Goal: Task Accomplishment & Management: Manage account settings

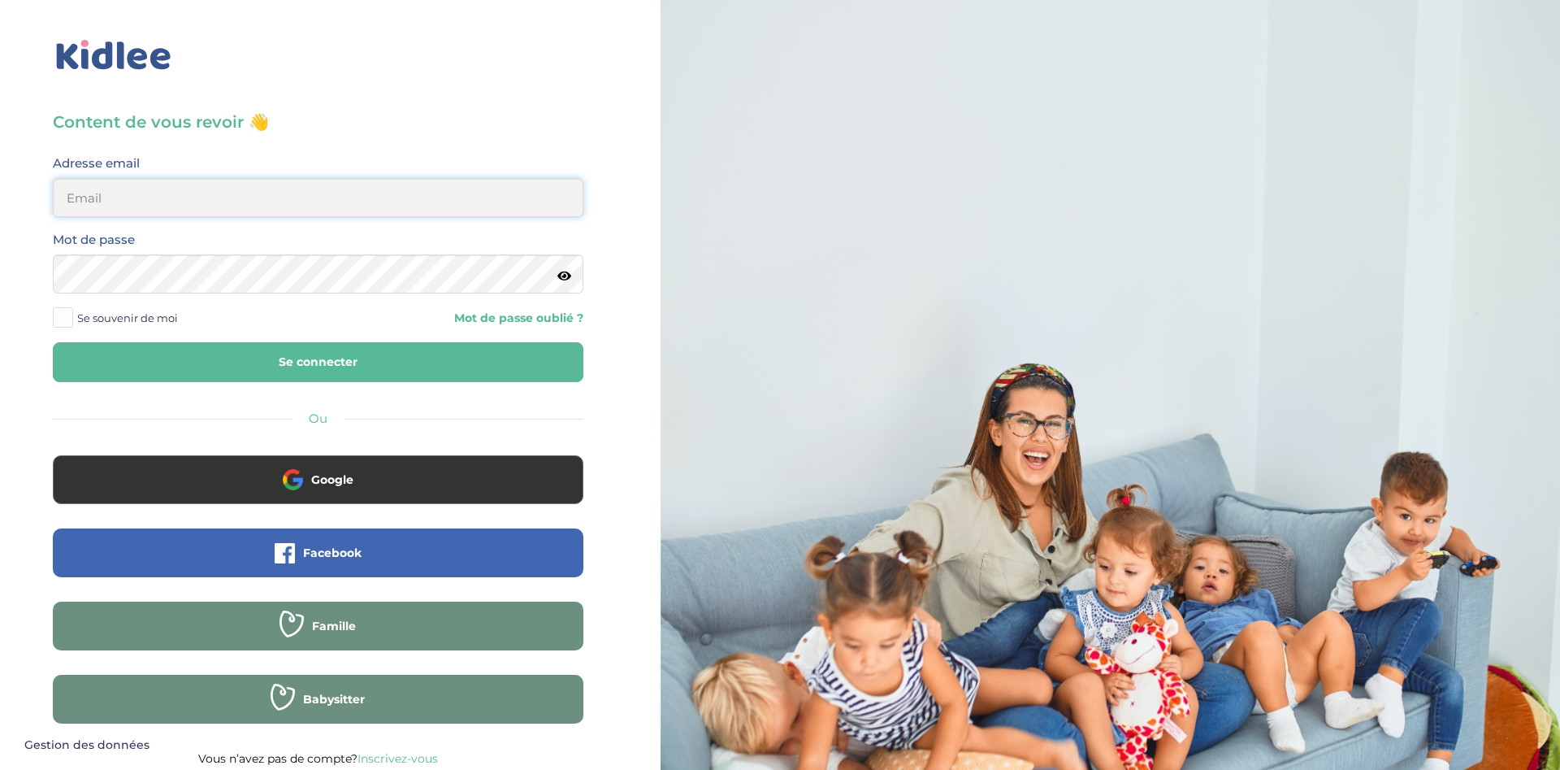
click at [323, 193] on input "email" at bounding box center [318, 197] width 531 height 39
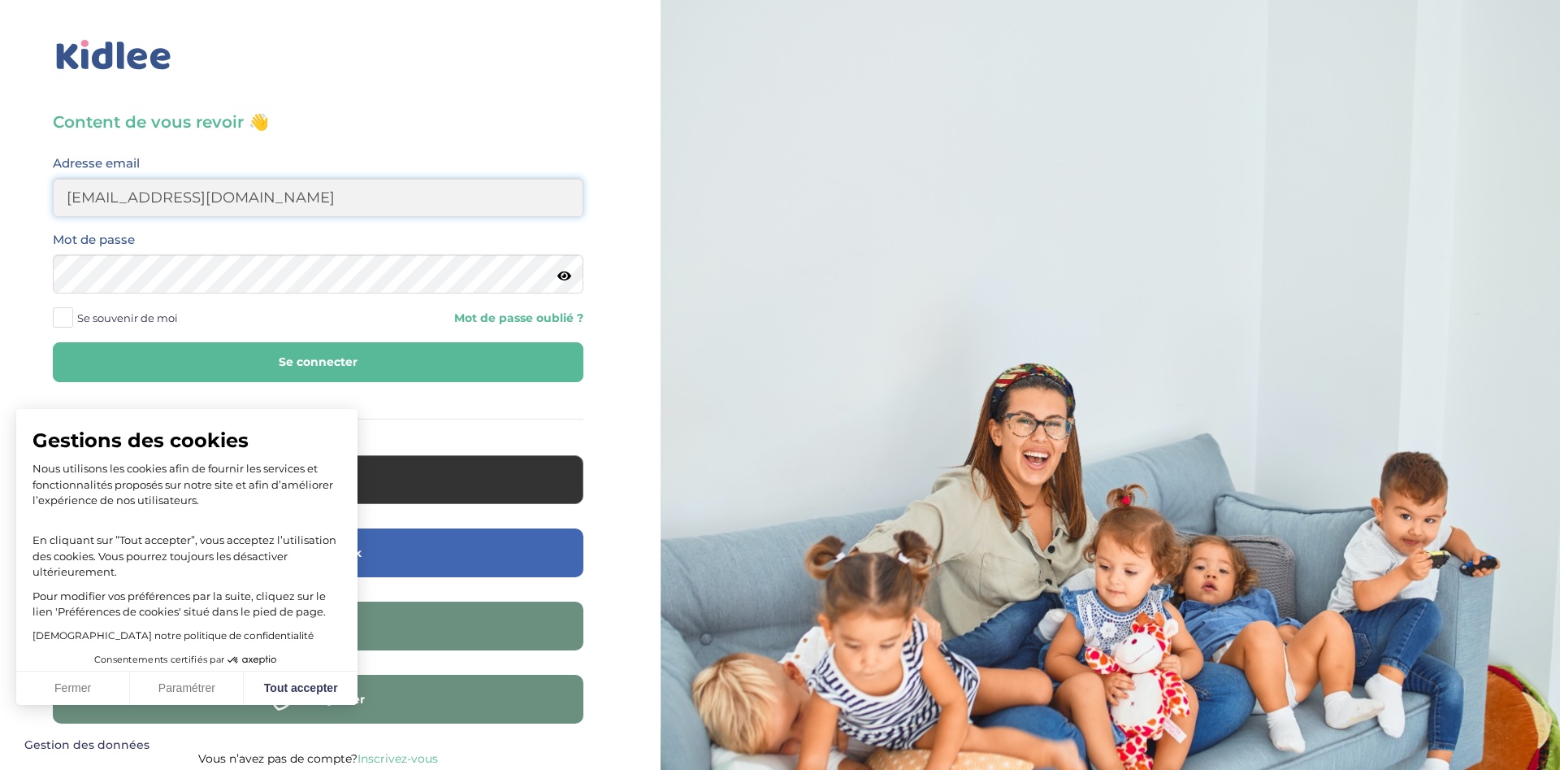
type input "mateierika54@gmail.com"
click at [53, 342] on button "Se connecter" at bounding box center [318, 362] width 531 height 40
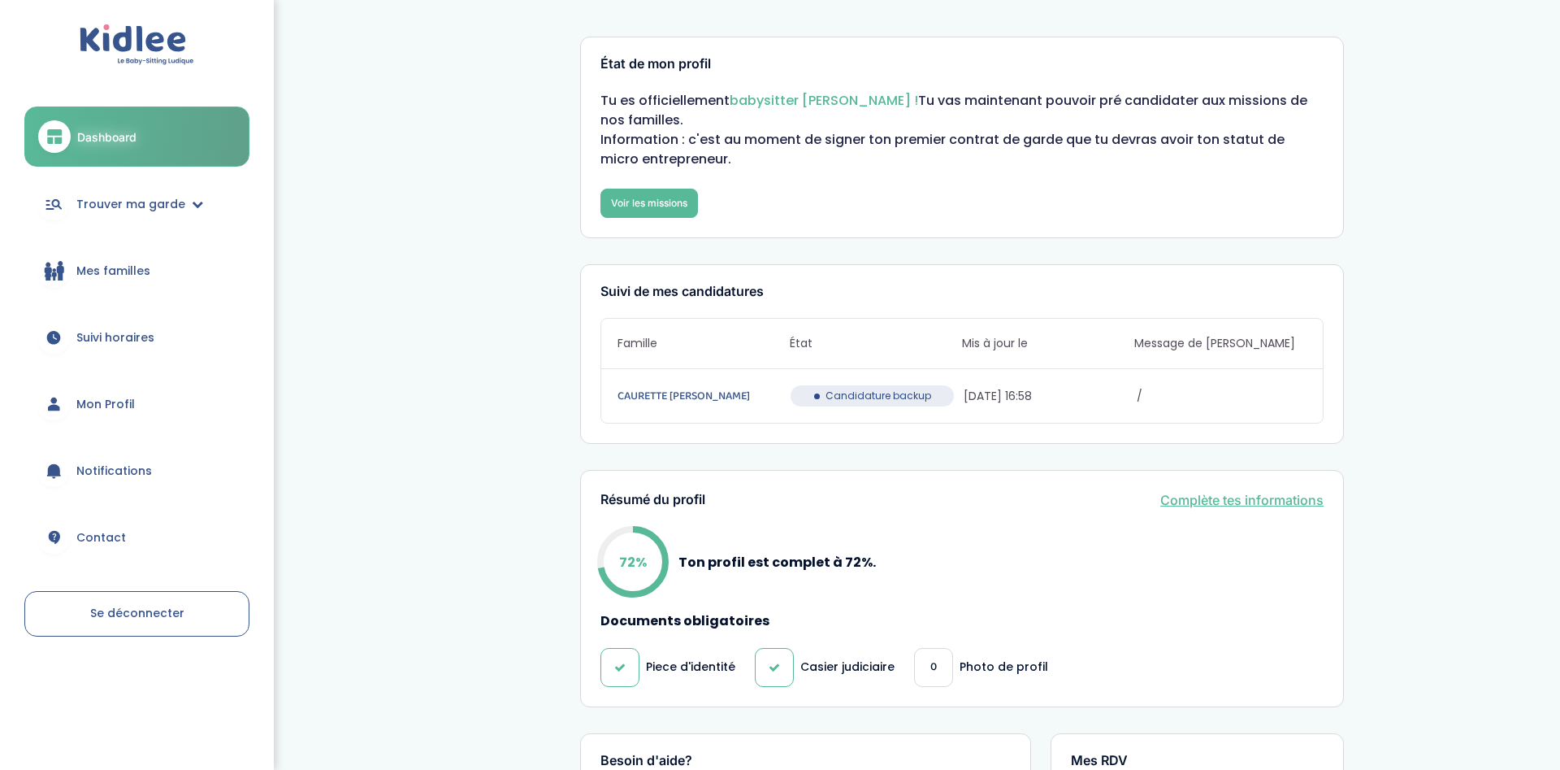
click at [121, 406] on span "Mon Profil" at bounding box center [105, 404] width 59 height 17
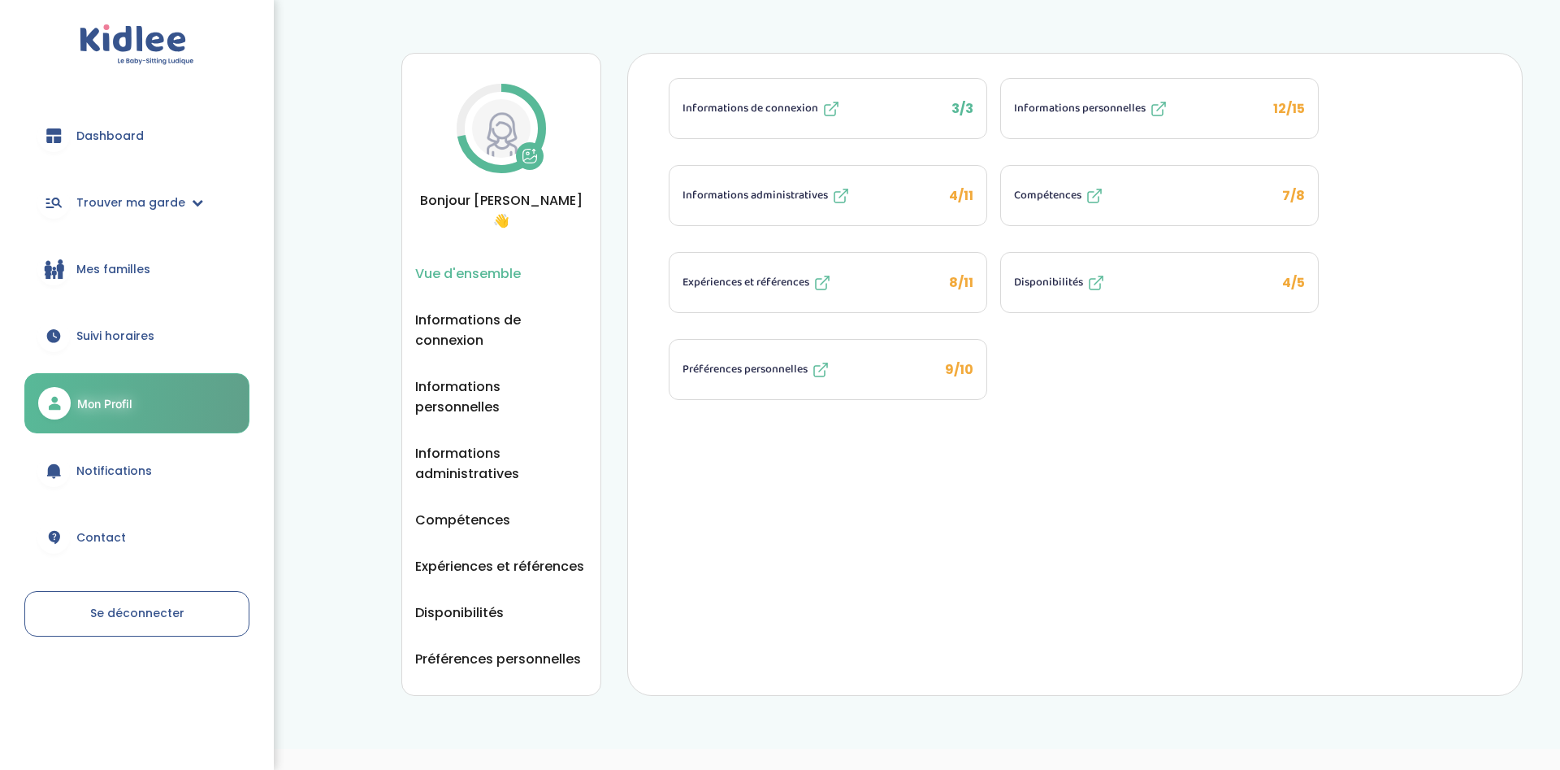
click at [138, 154] on link "Dashboard" at bounding box center [136, 135] width 225 height 59
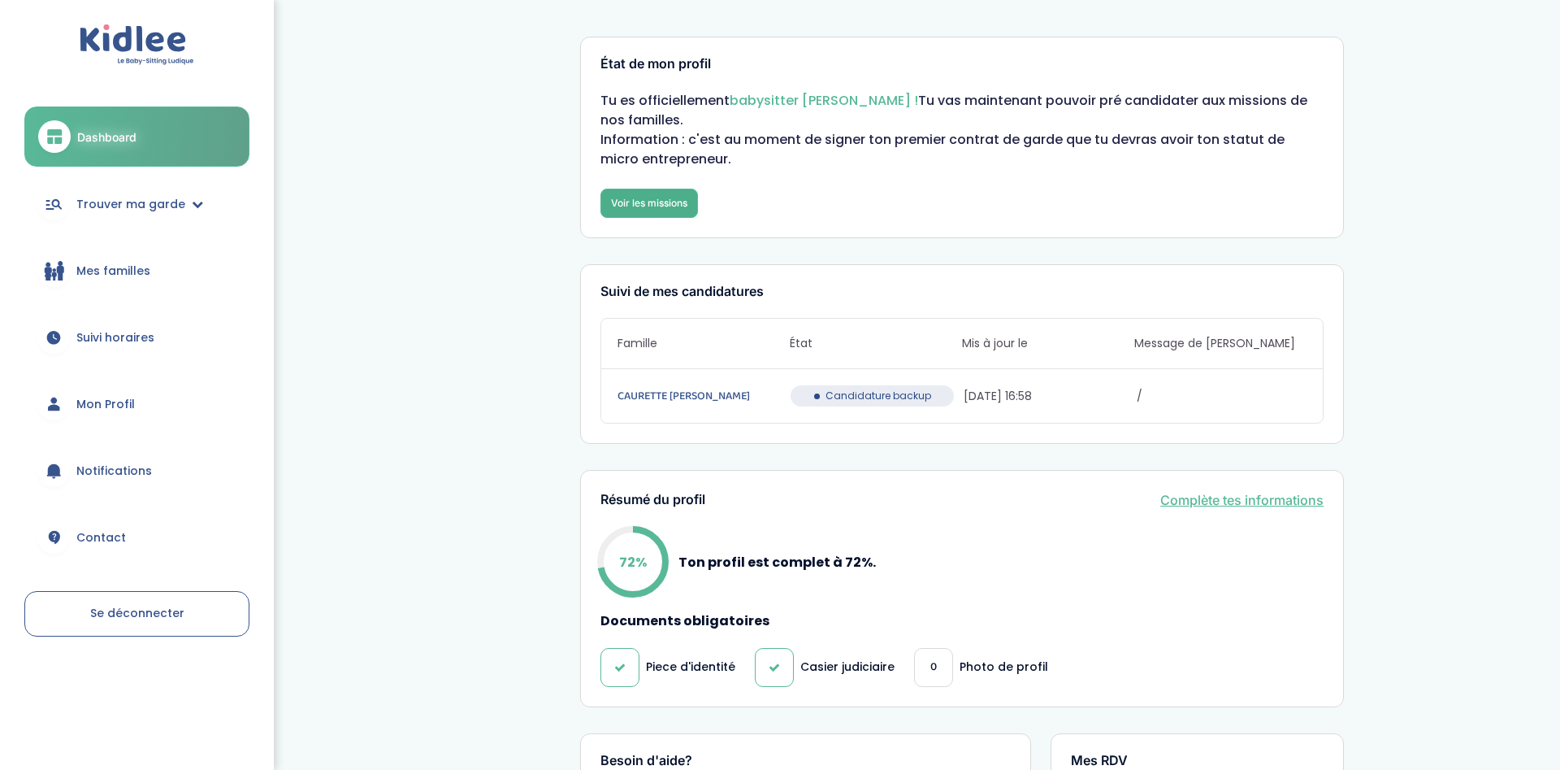
click at [648, 204] on link "Voir les missions" at bounding box center [649, 203] width 98 height 29
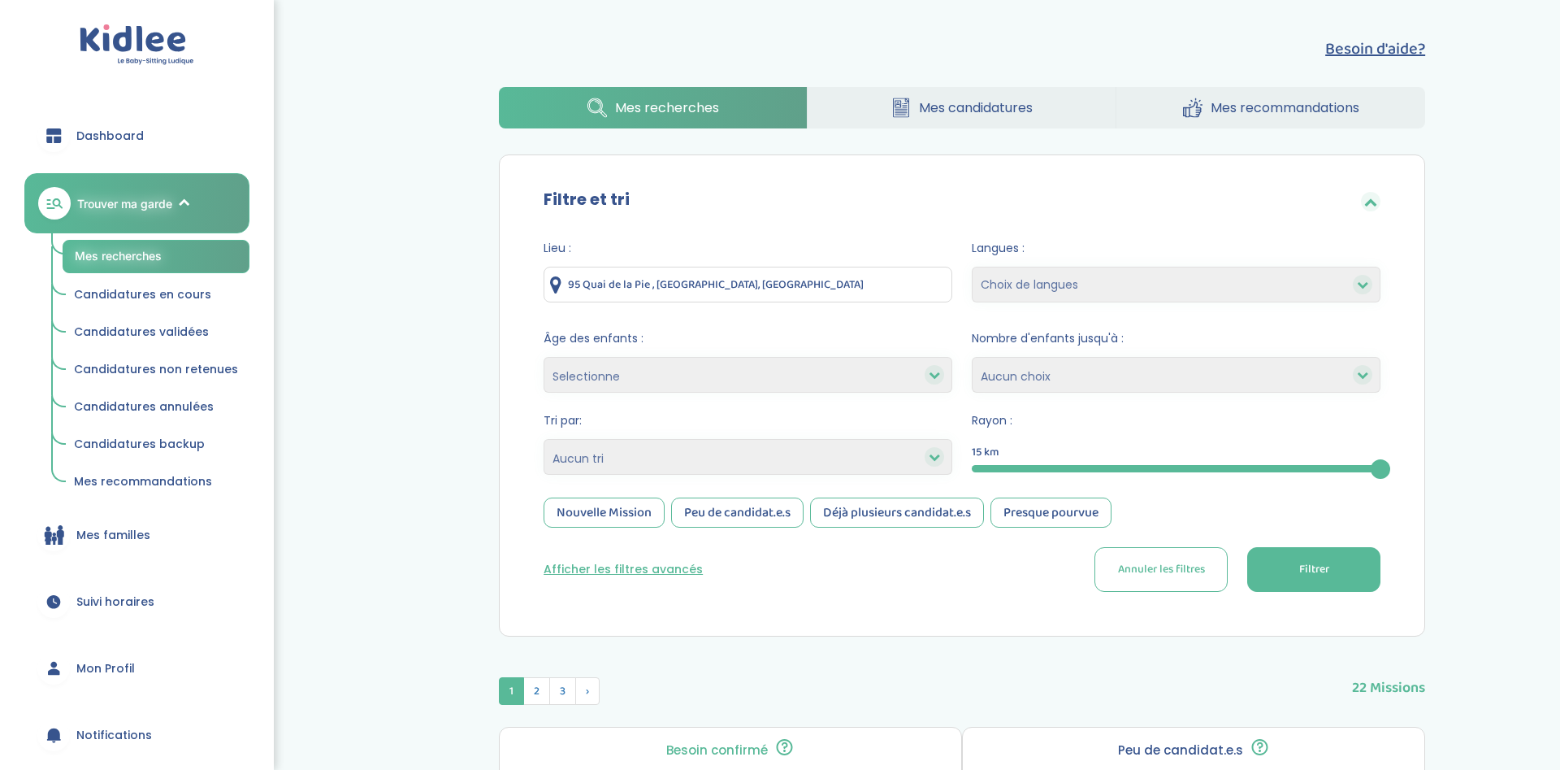
click at [932, 111] on span "Mes candidatures" at bounding box center [976, 108] width 114 height 20
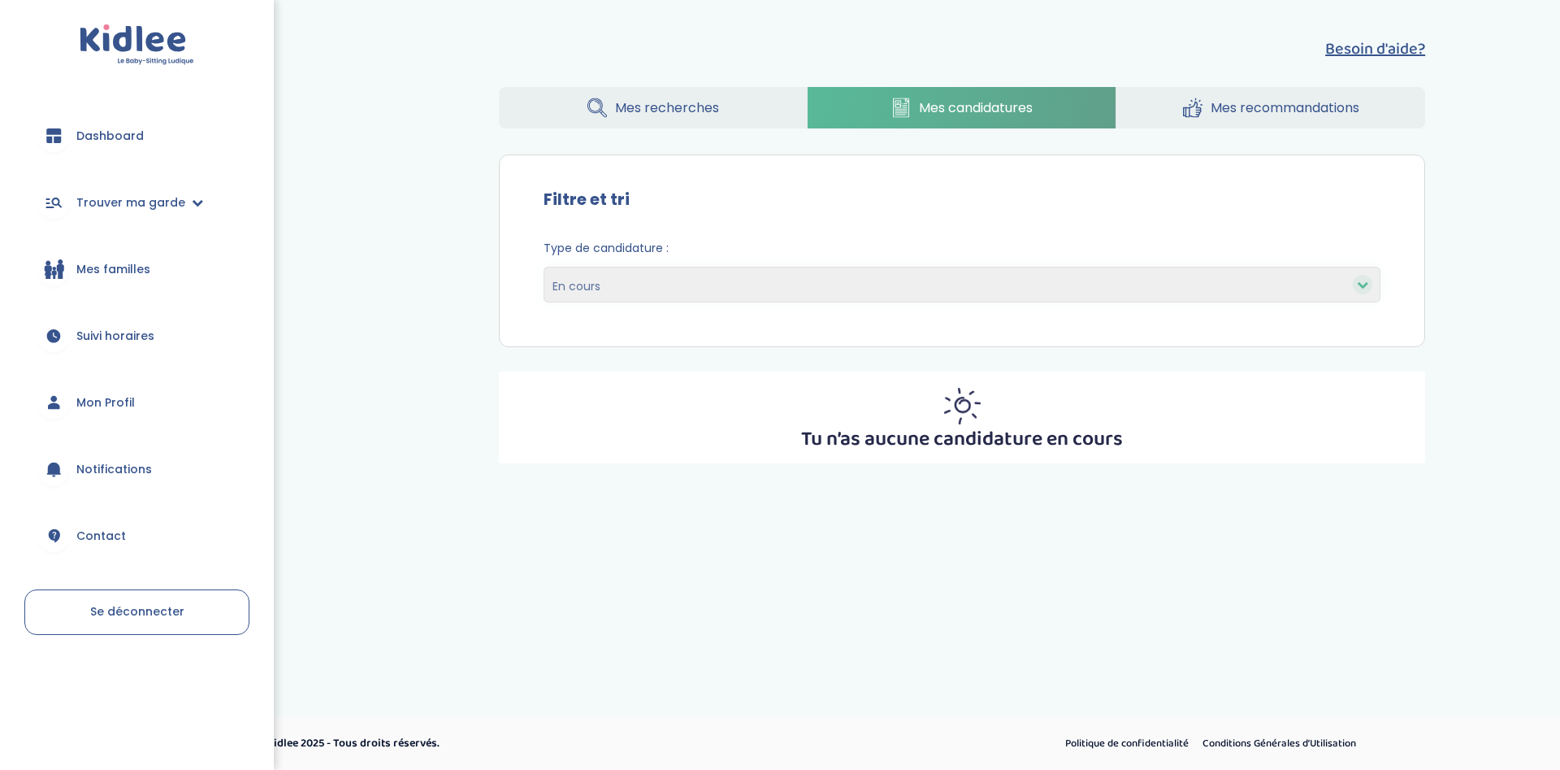
click at [1367, 291] on div at bounding box center [1363, 285] width 20 height 20
click at [1295, 118] on link "Mes recommandations" at bounding box center [1270, 107] width 309 height 41
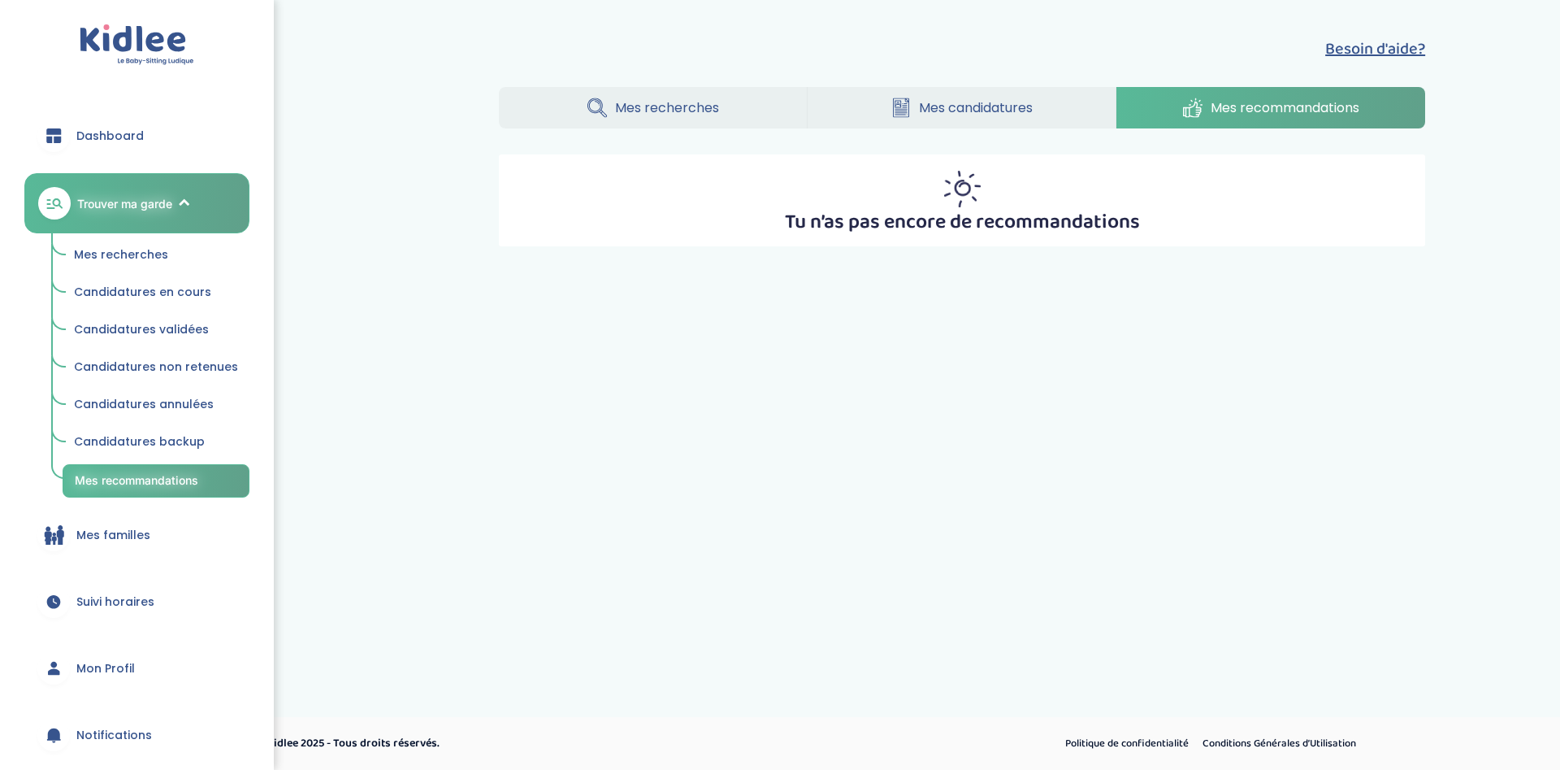
click at [945, 102] on span "Mes candidatures" at bounding box center [976, 108] width 114 height 20
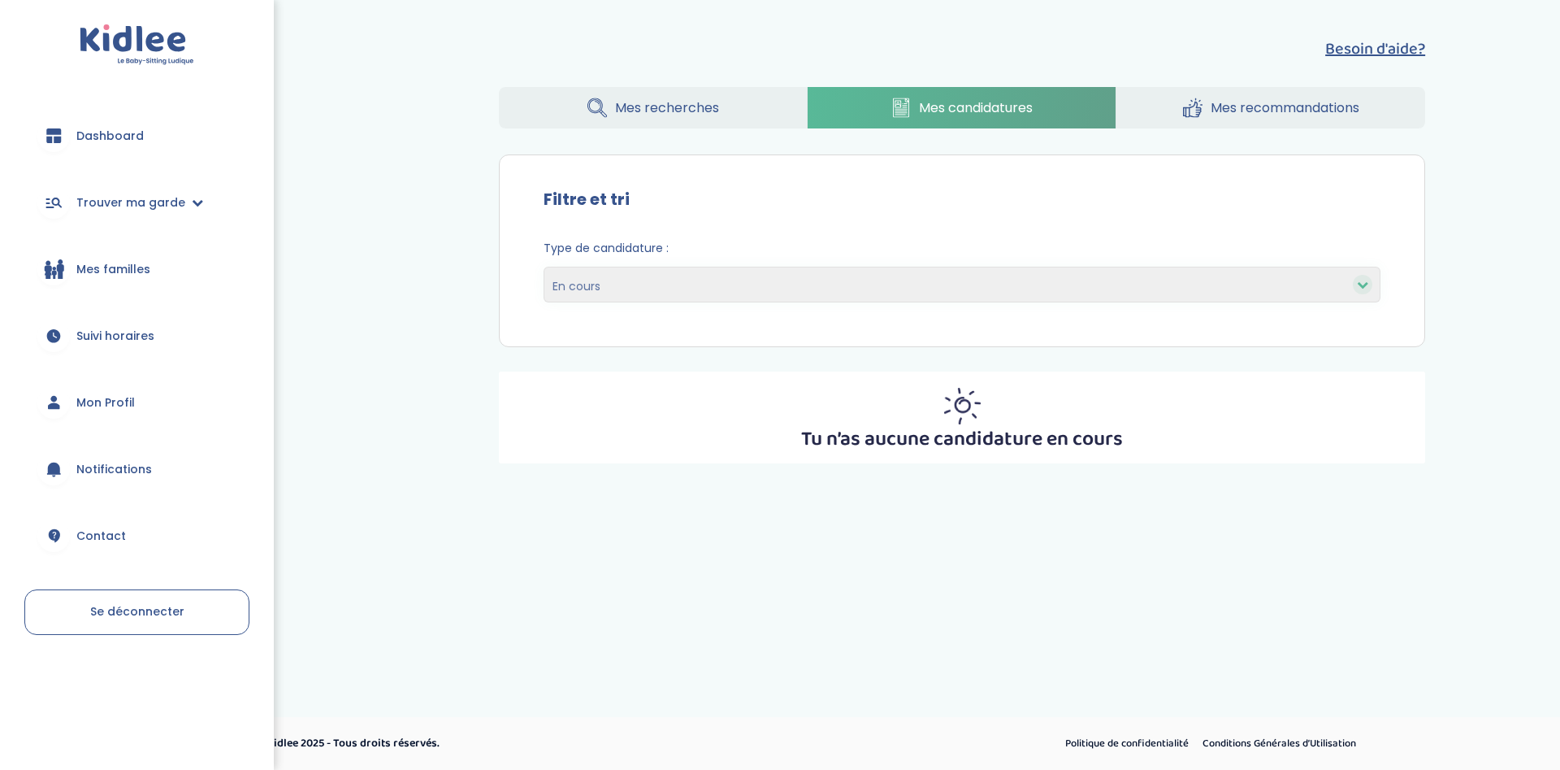
click at [117, 141] on span "Dashboard" at bounding box center [109, 136] width 67 height 17
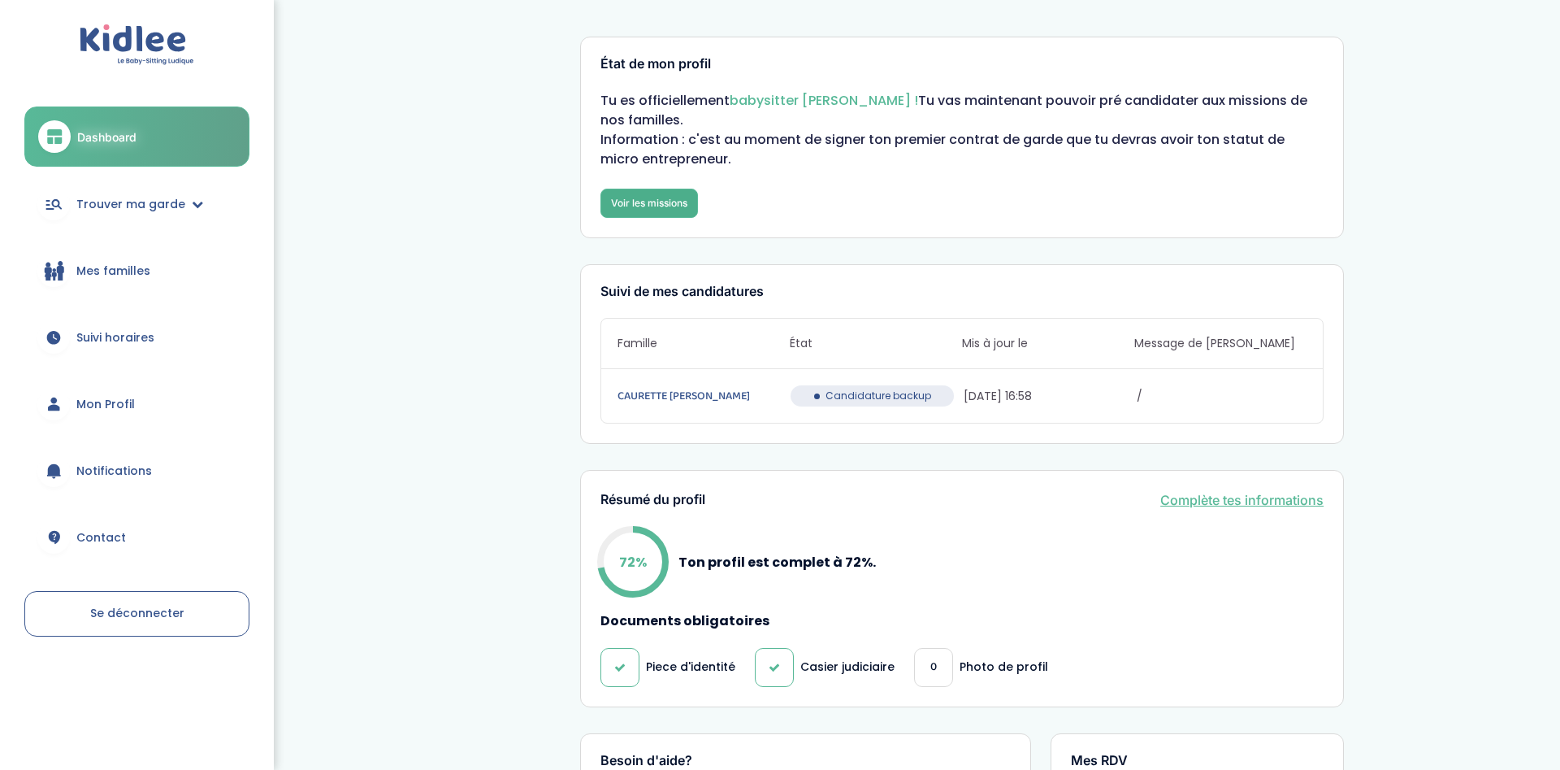
click at [660, 198] on link "Voir les missions" at bounding box center [649, 203] width 98 height 29
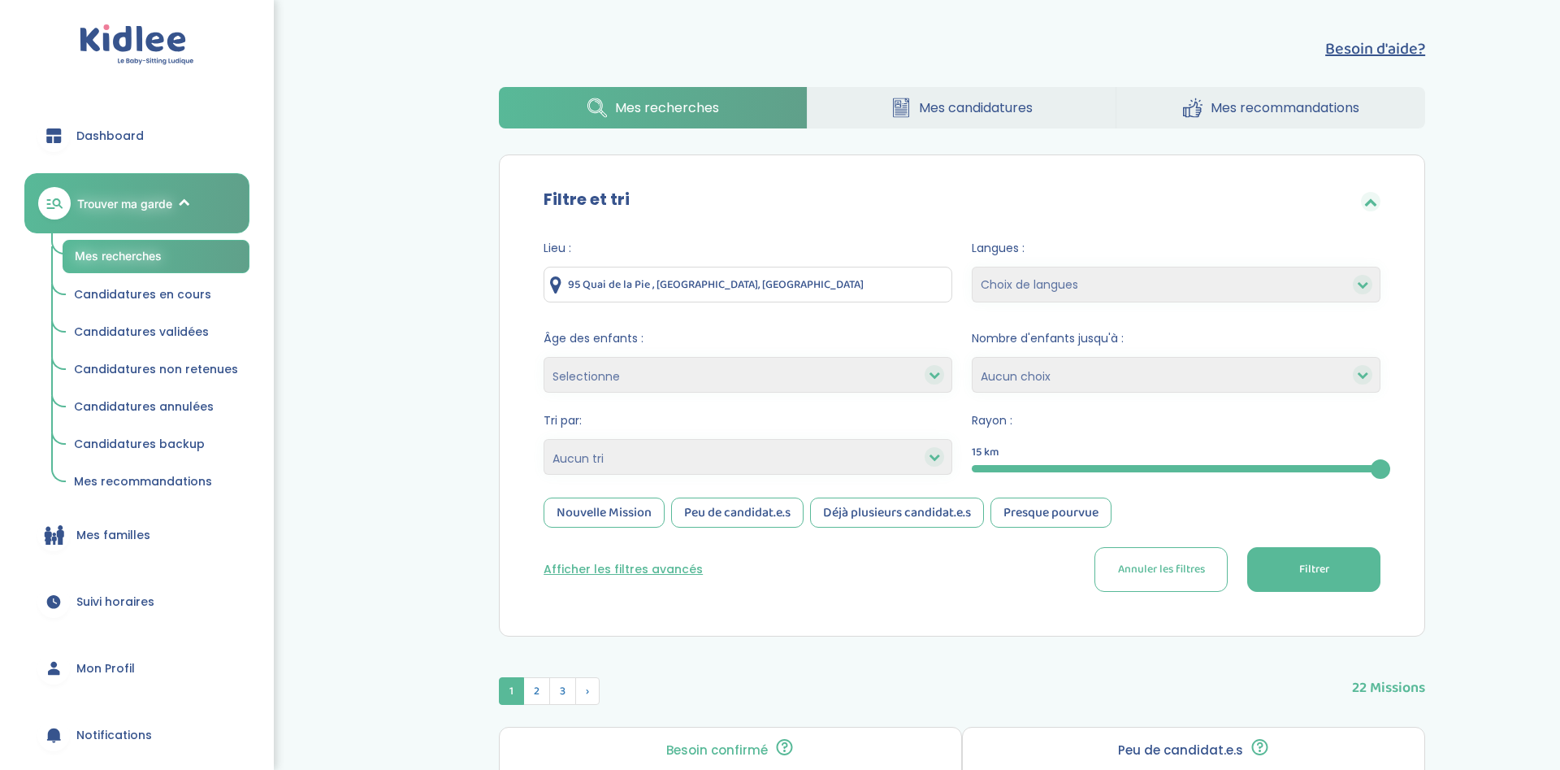
scroll to position [414, 0]
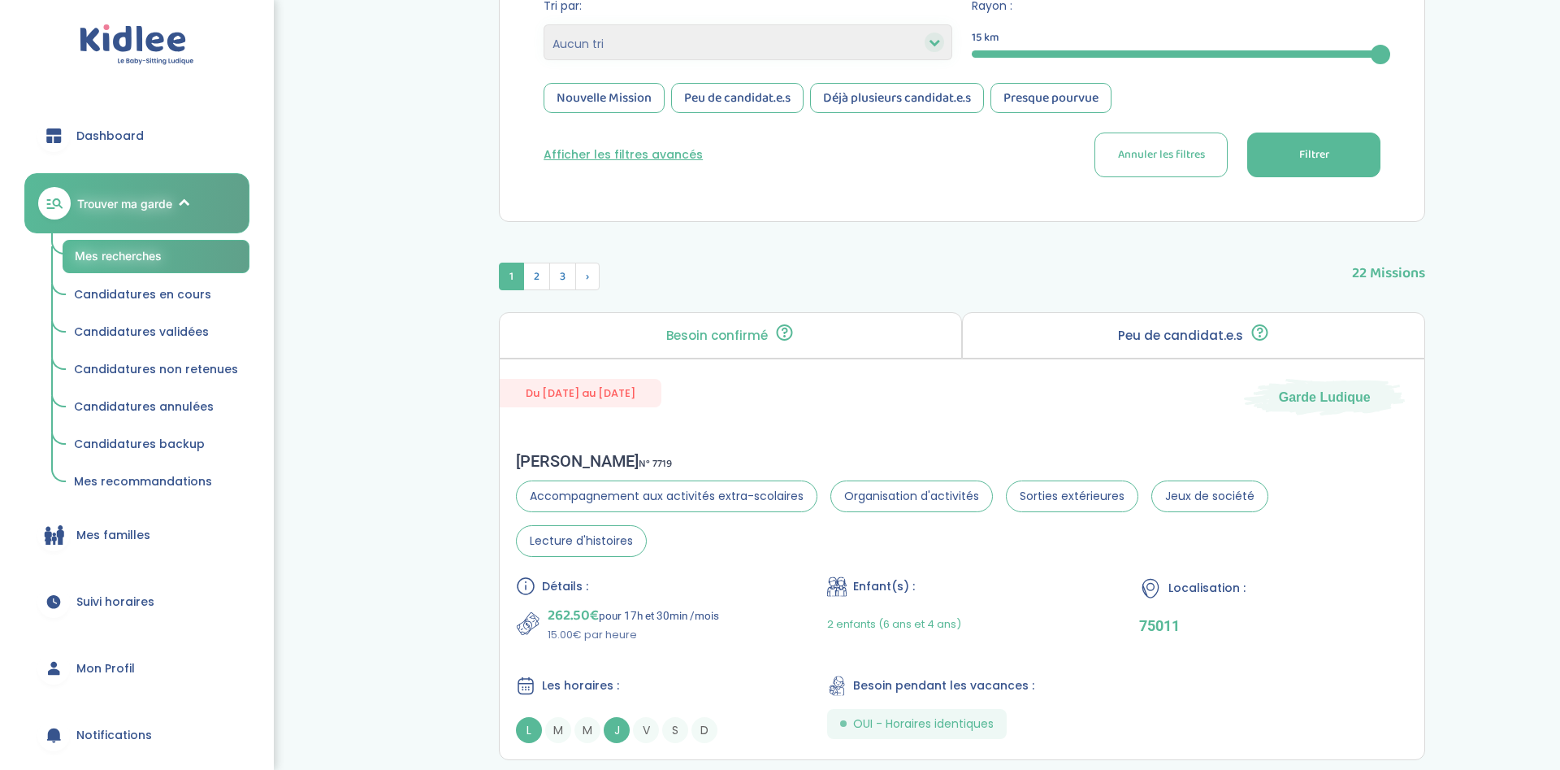
click at [121, 663] on span "Mon Profil" at bounding box center [105, 668] width 59 height 17
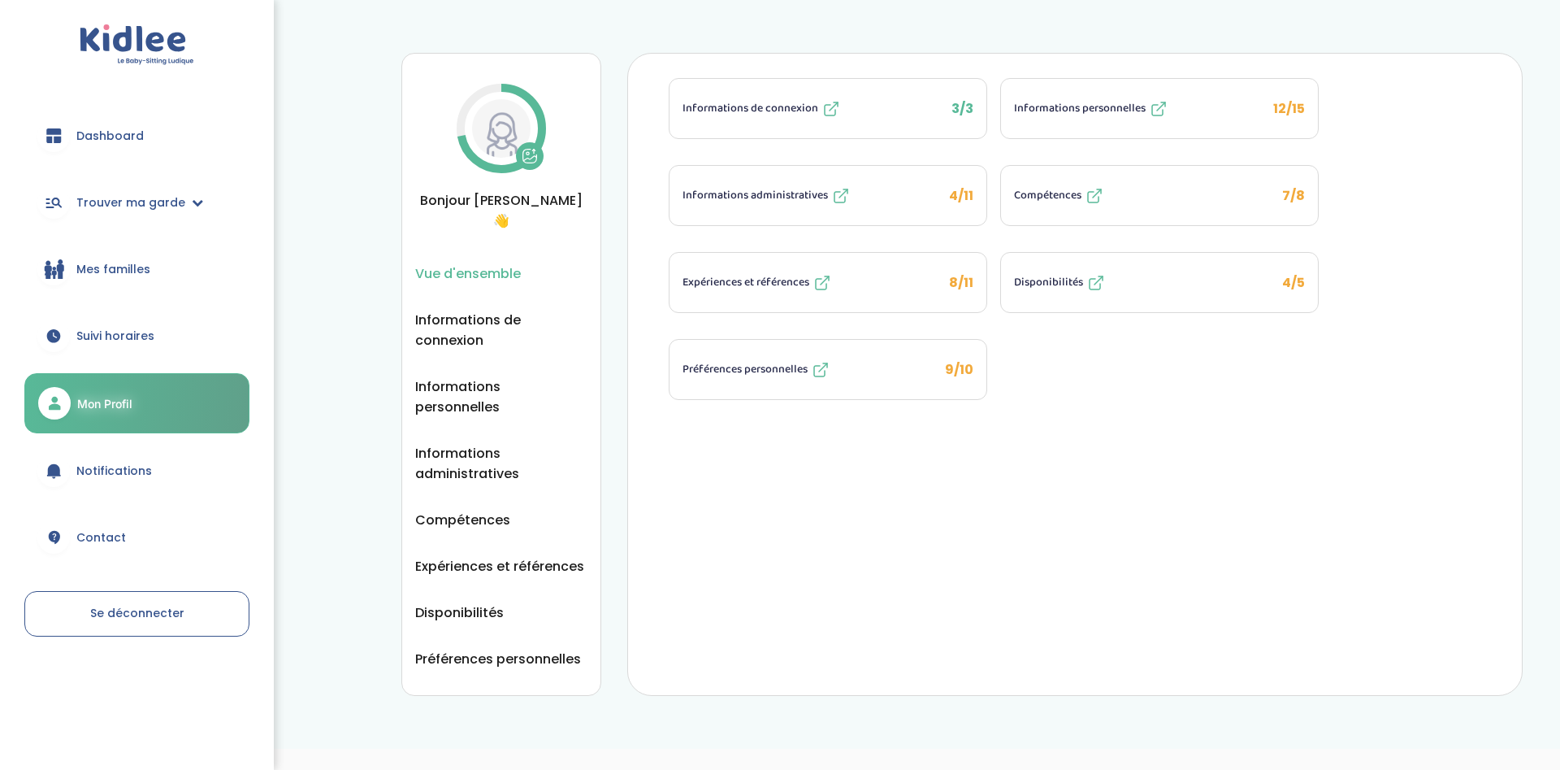
click at [1058, 194] on span "Compétences" at bounding box center [1047, 195] width 67 height 17
click at [1040, 206] on button "Compétences 7/8" at bounding box center [1159, 195] width 317 height 59
click at [694, 285] on span "Expériences et références" at bounding box center [746, 282] width 127 height 17
click at [754, 368] on span "Préférences personnelles" at bounding box center [745, 369] width 125 height 17
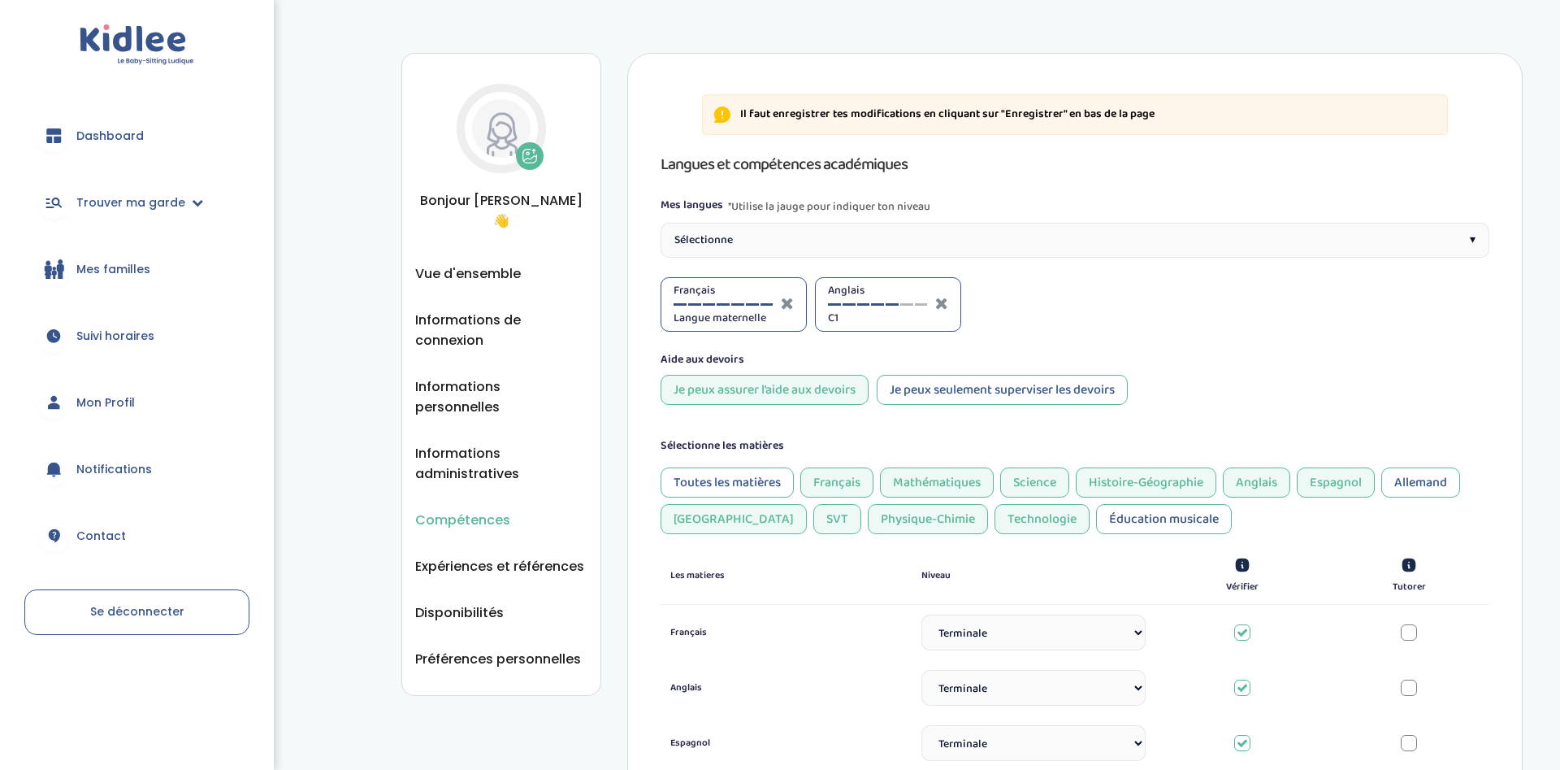
select select "Terminale"
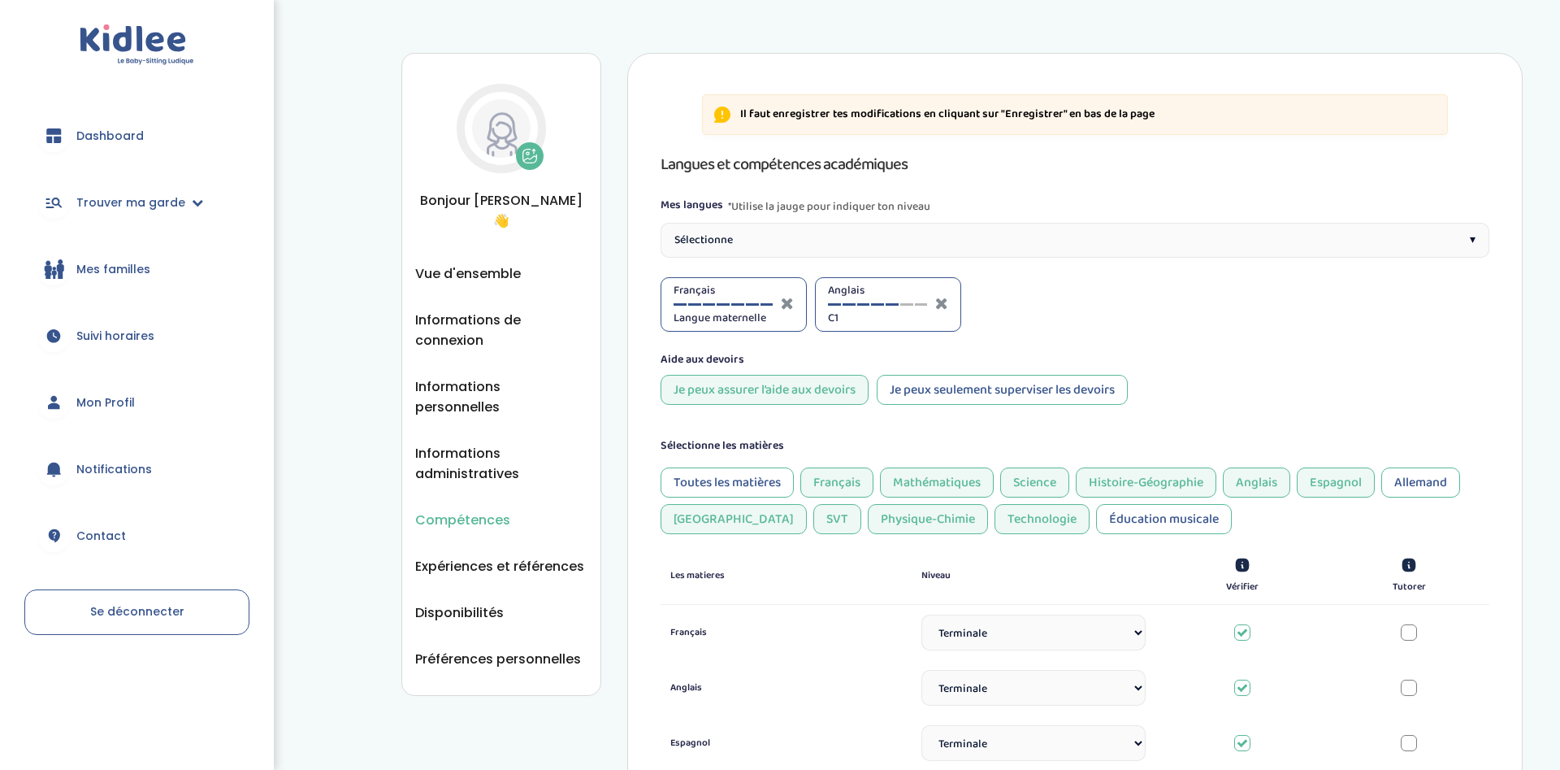
select select "Terminale"
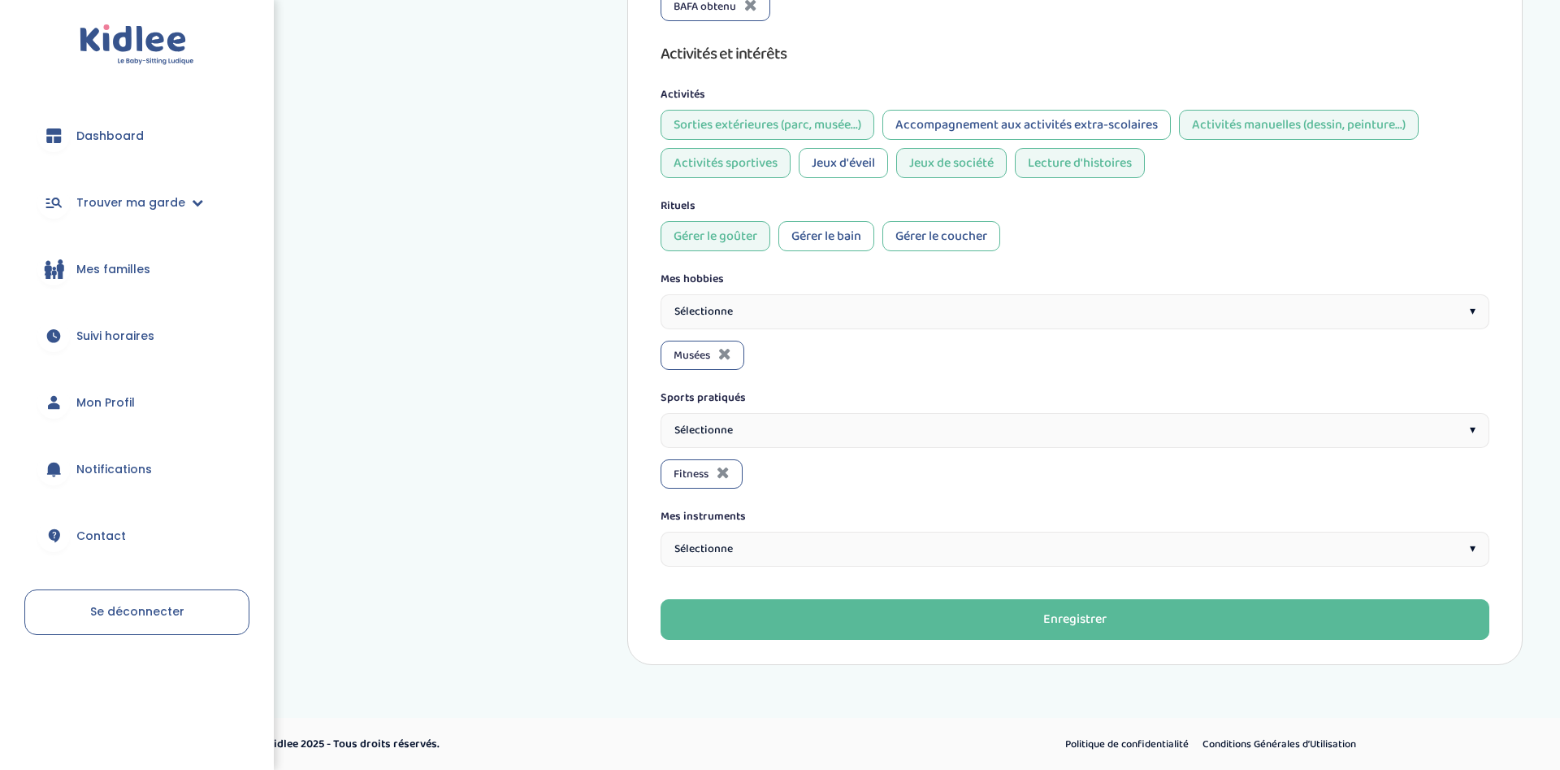
scroll to position [1014, 0]
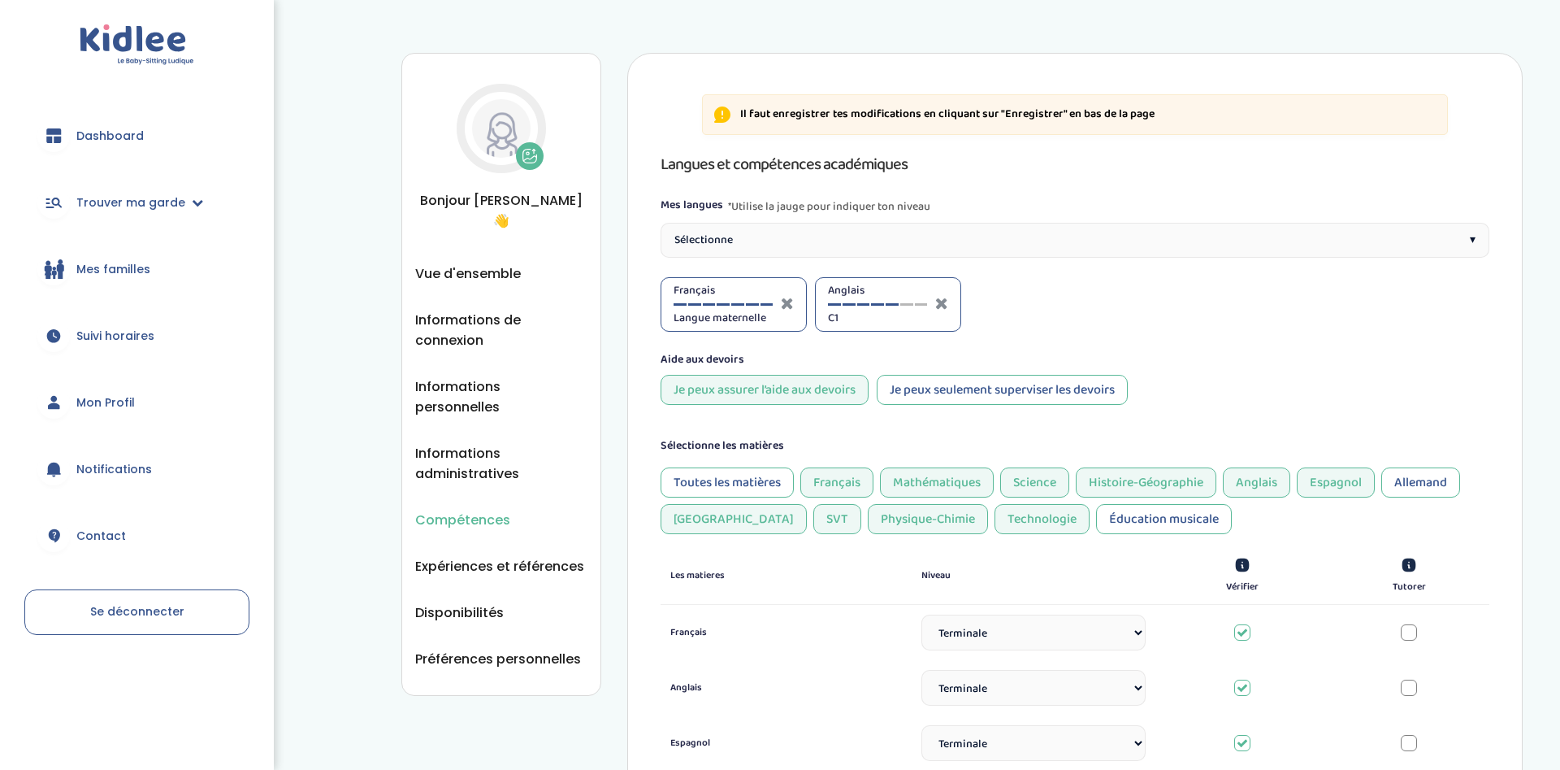
select select "Terminale"
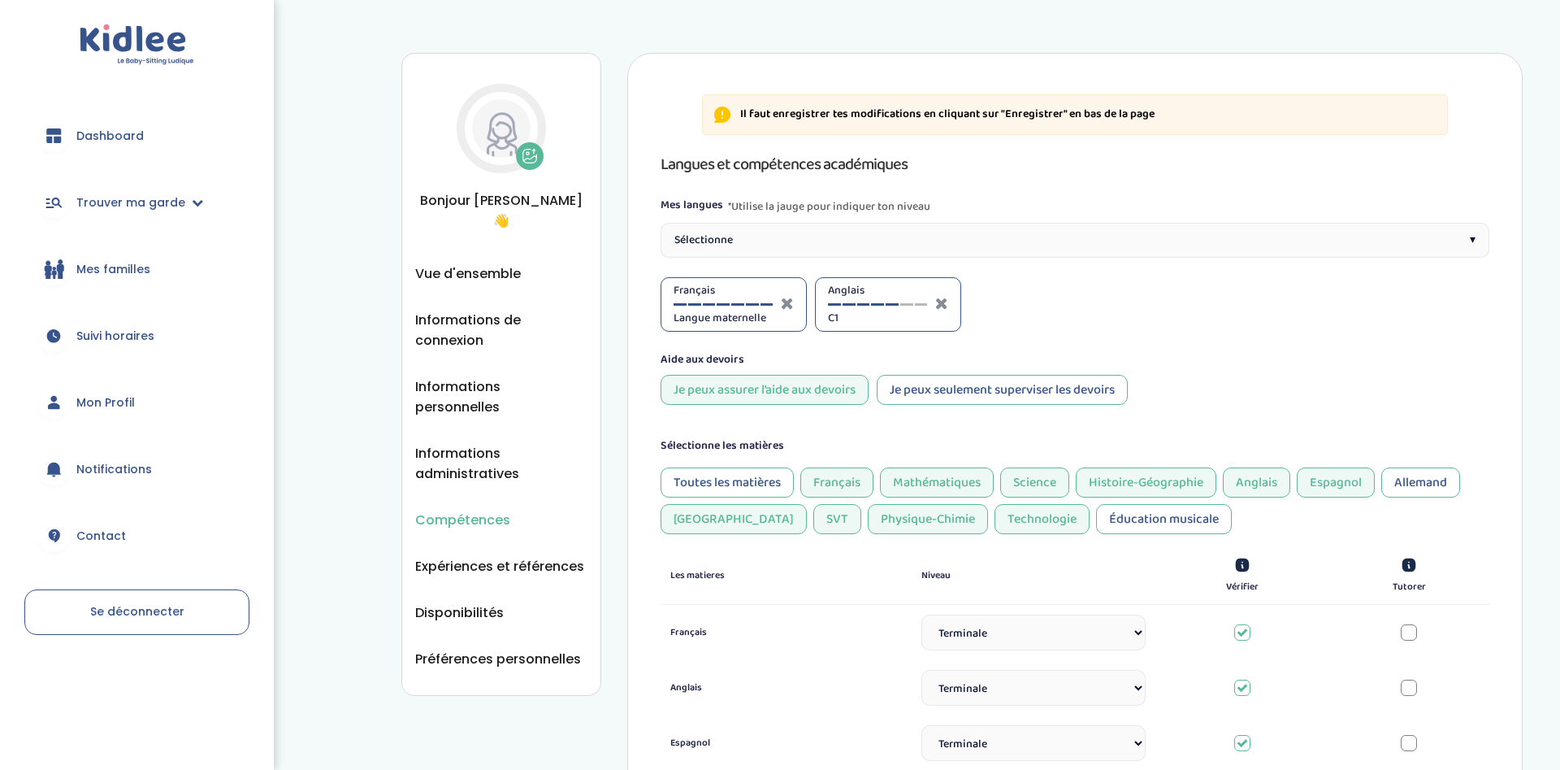
select select "Terminale"
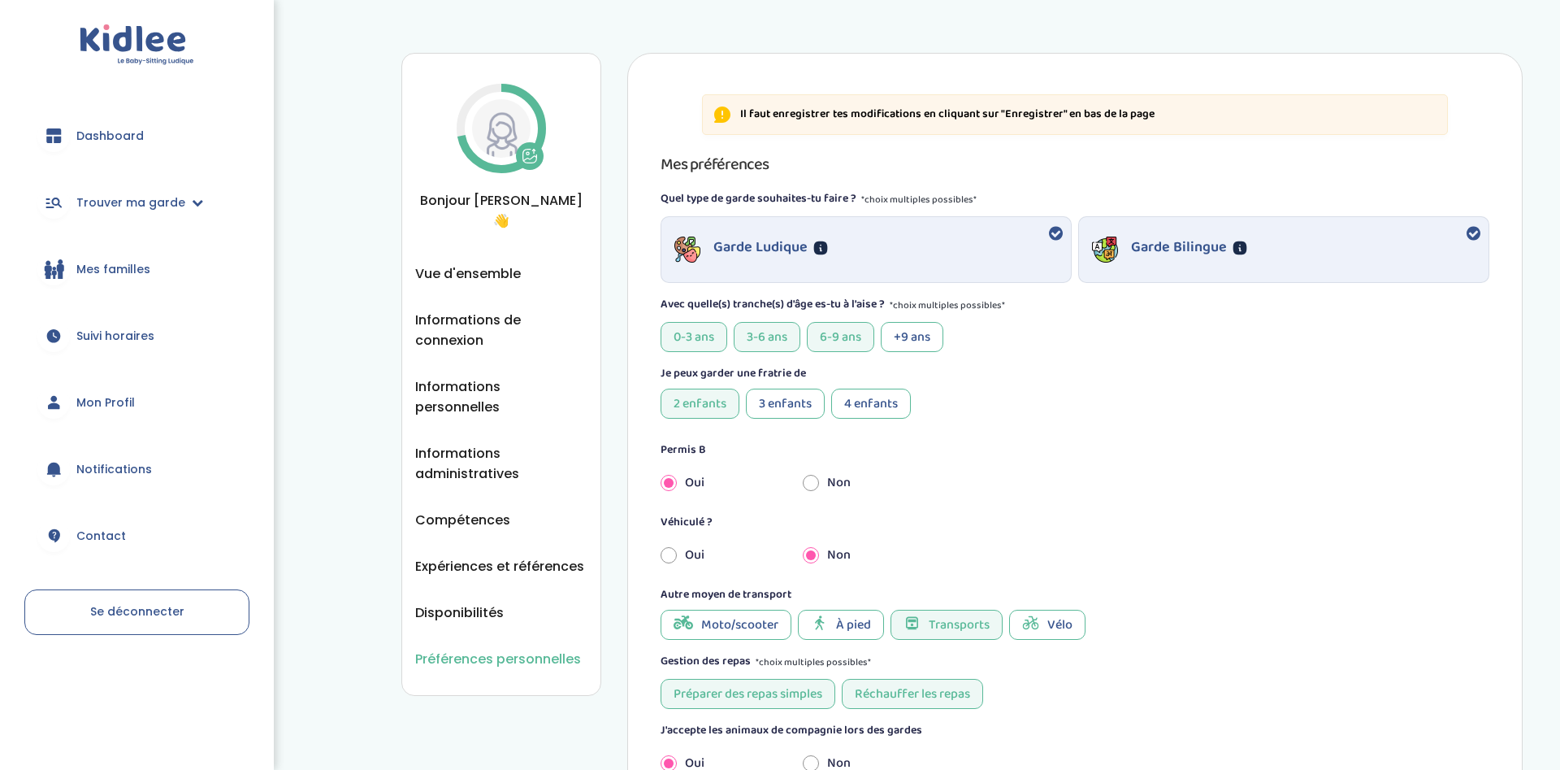
click at [693, 330] on div "0-3 ans" at bounding box center [694, 337] width 67 height 30
click at [908, 336] on div "+9 ans" at bounding box center [912, 337] width 63 height 30
click at [776, 340] on div "3-6 ans" at bounding box center [767, 337] width 67 height 30
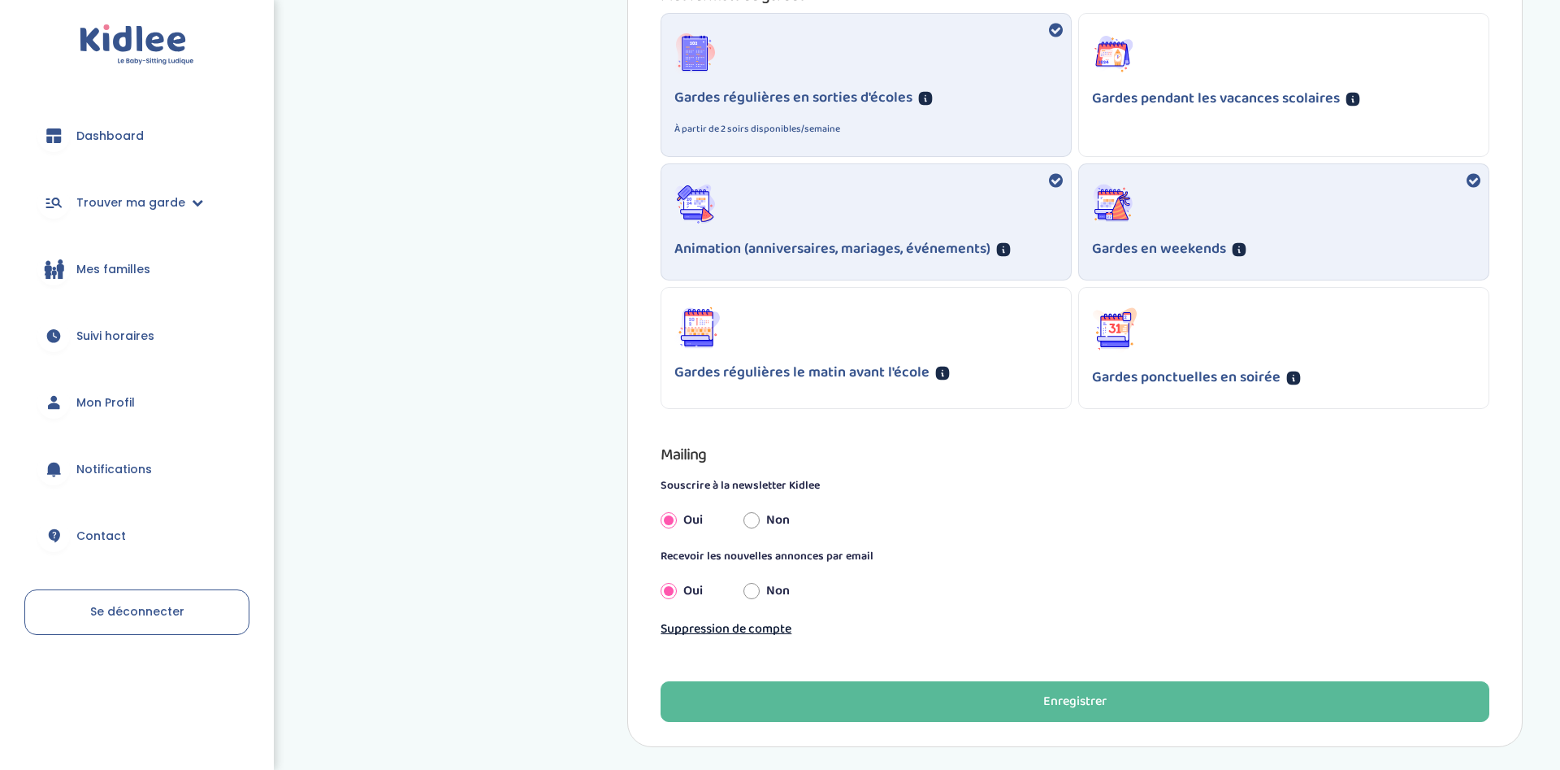
scroll to position [1173, 0]
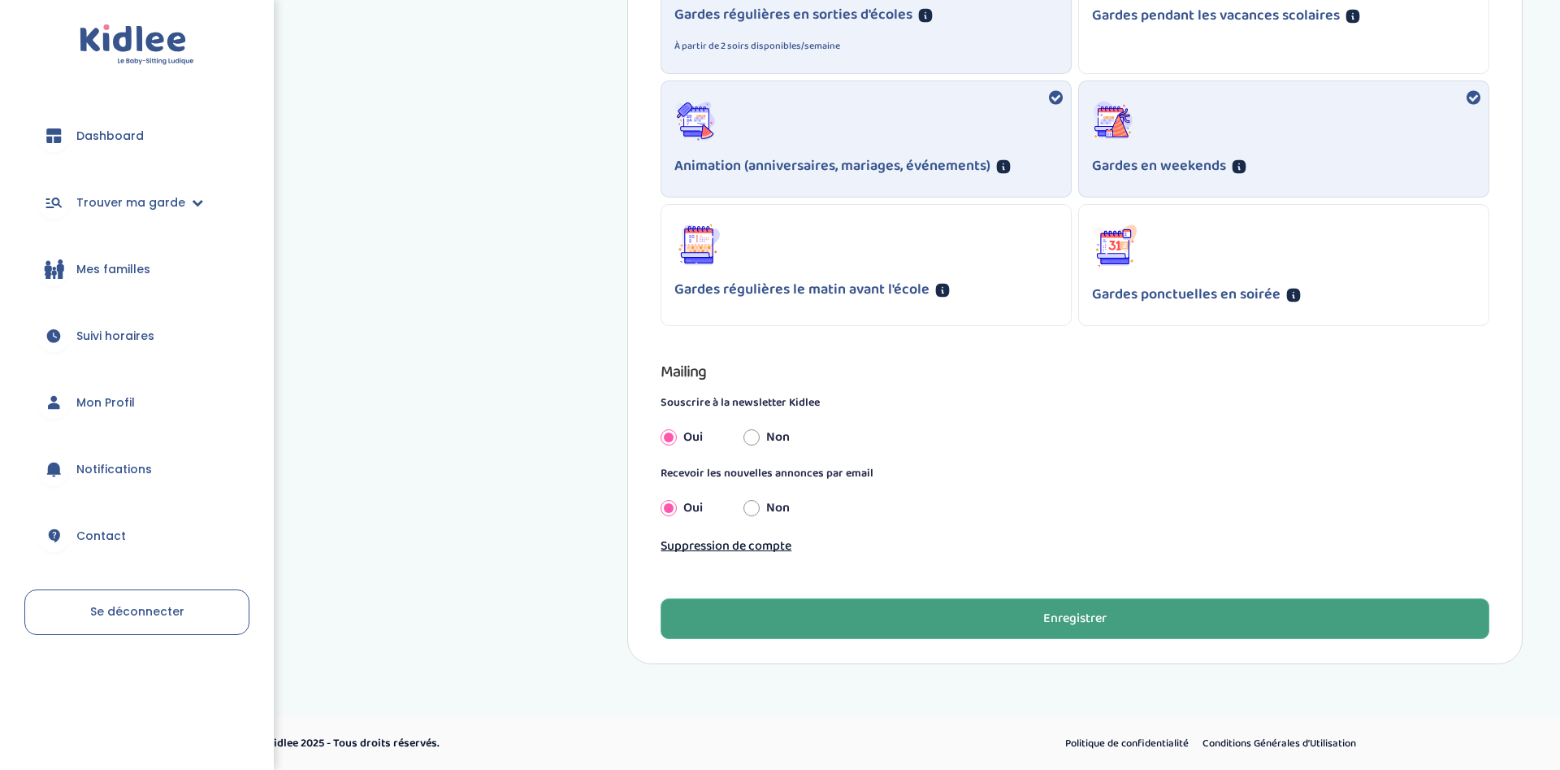
click at [1108, 609] on button "Enregistrer" at bounding box center [1075, 618] width 829 height 41
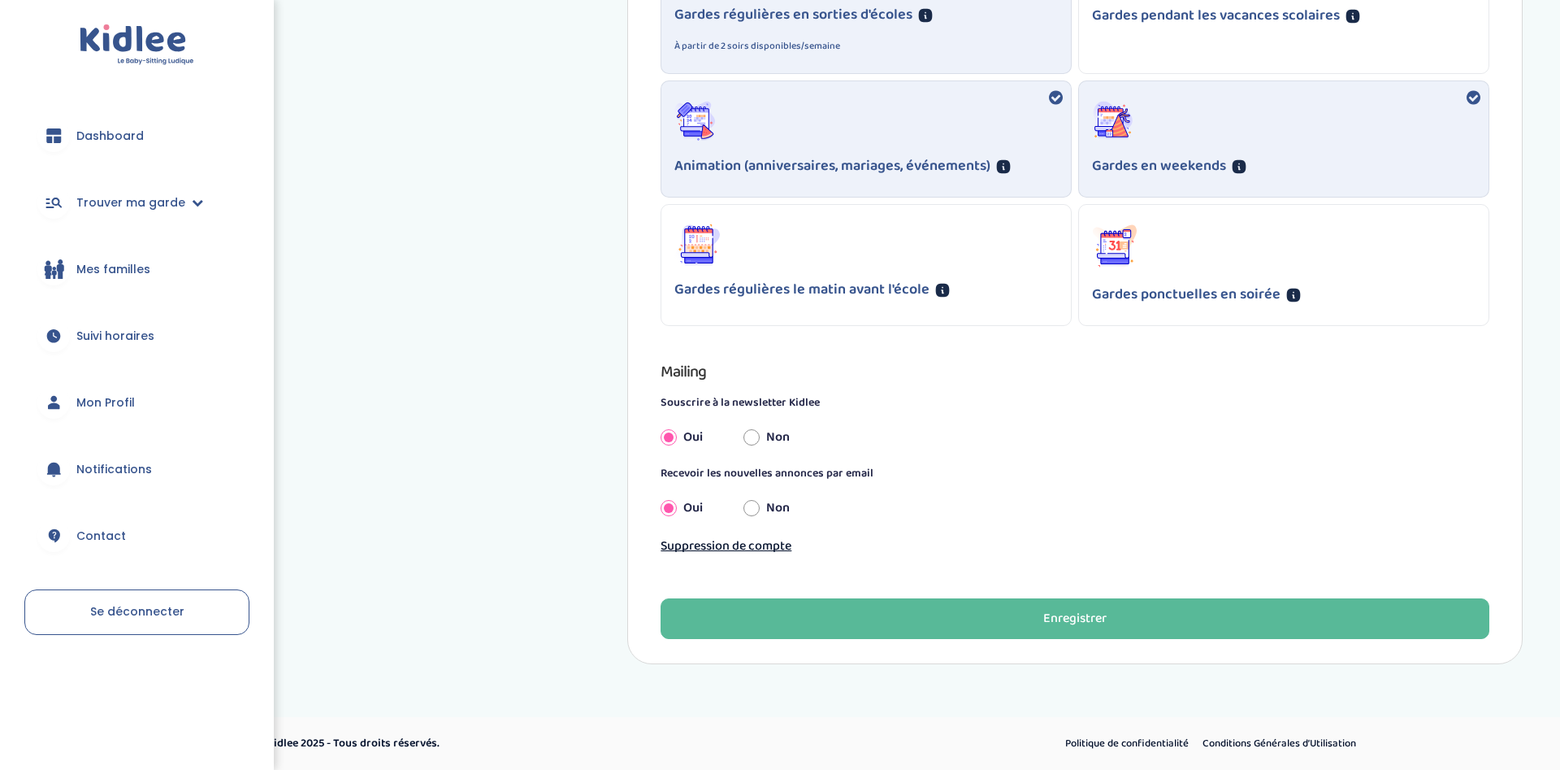
click at [121, 267] on span "Mes familles" at bounding box center [113, 269] width 74 height 17
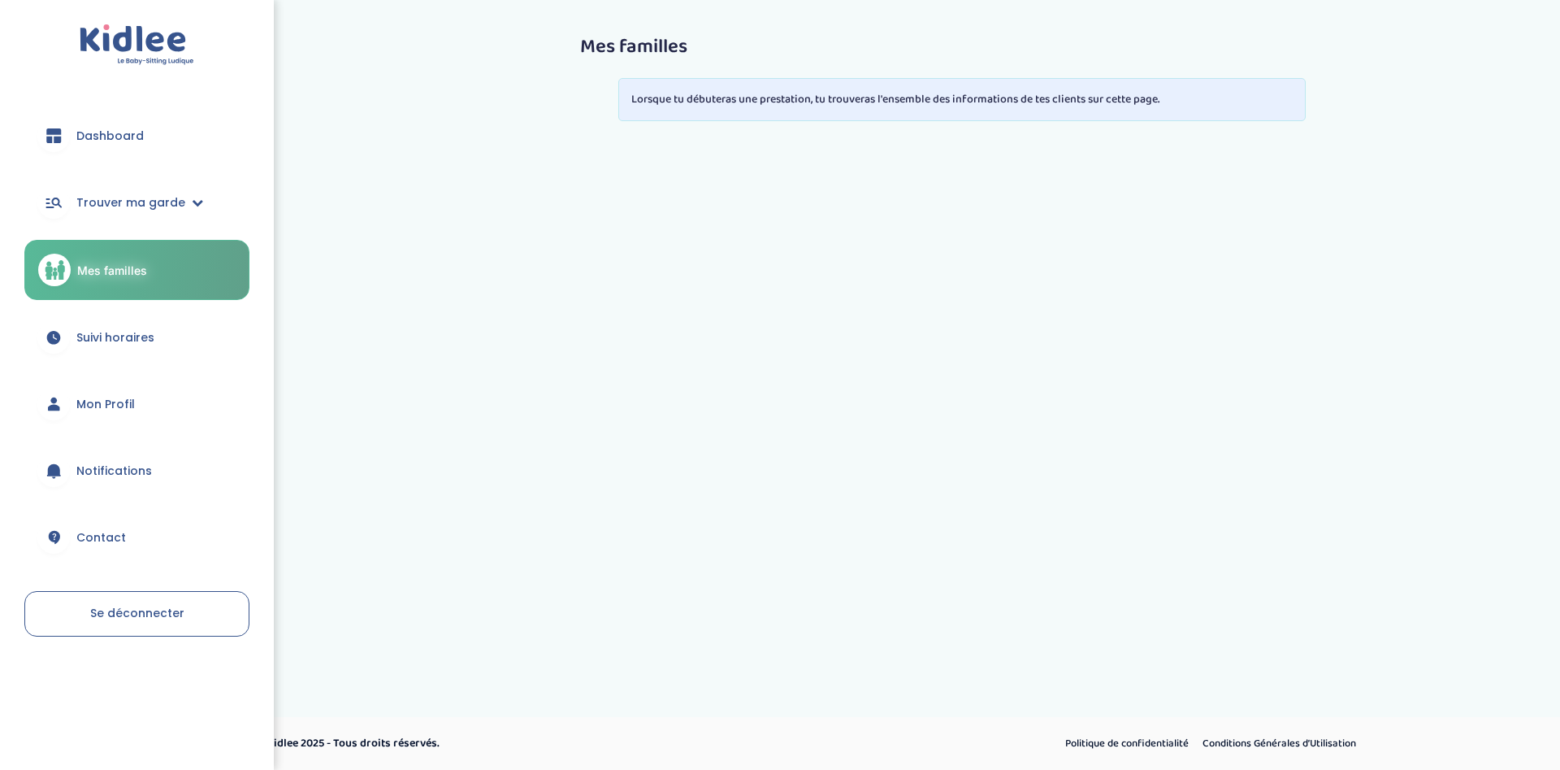
click at [119, 333] on span "Suivi horaires" at bounding box center [115, 337] width 78 height 17
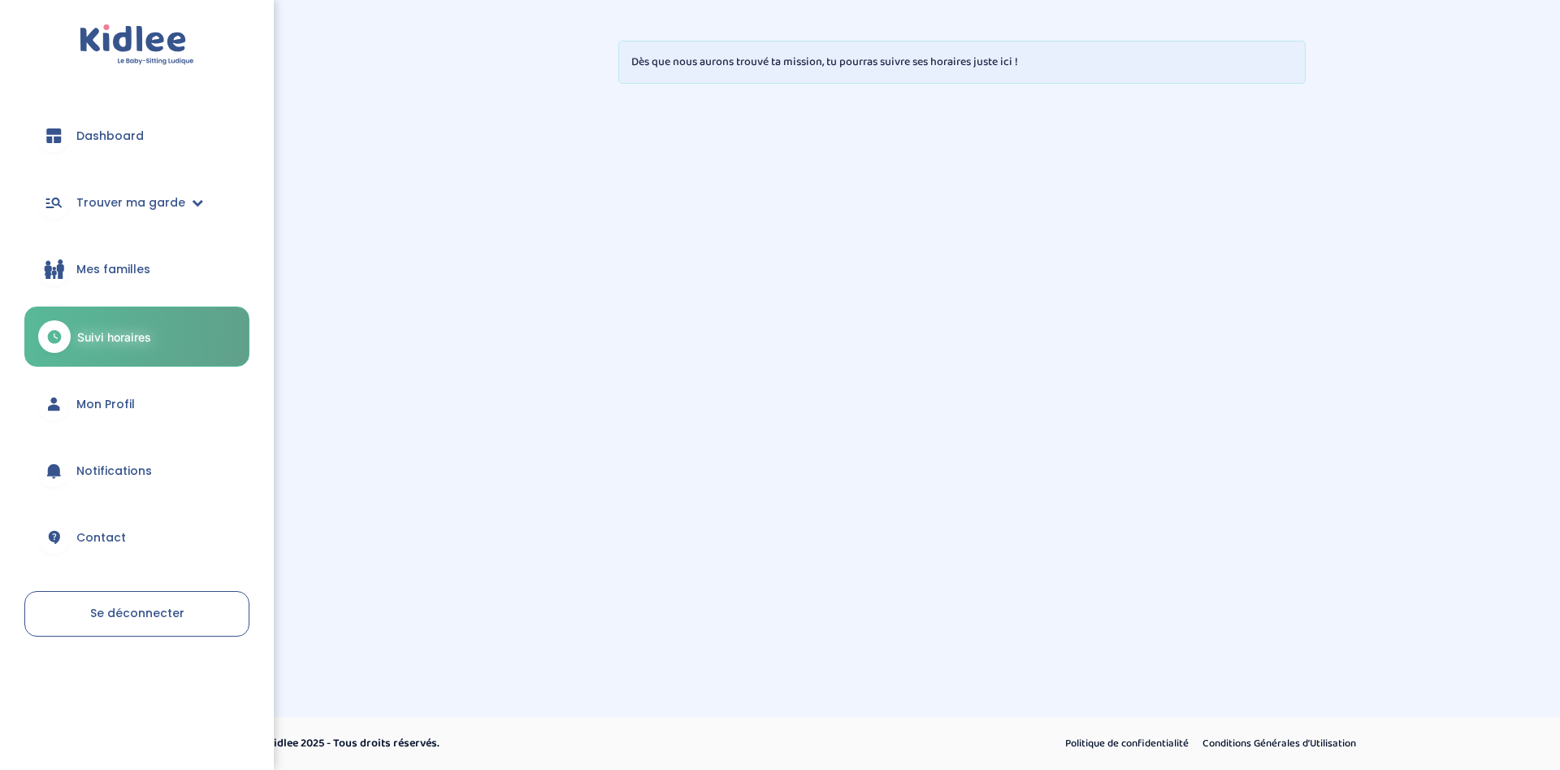
click at [116, 142] on span "Dashboard" at bounding box center [109, 136] width 67 height 17
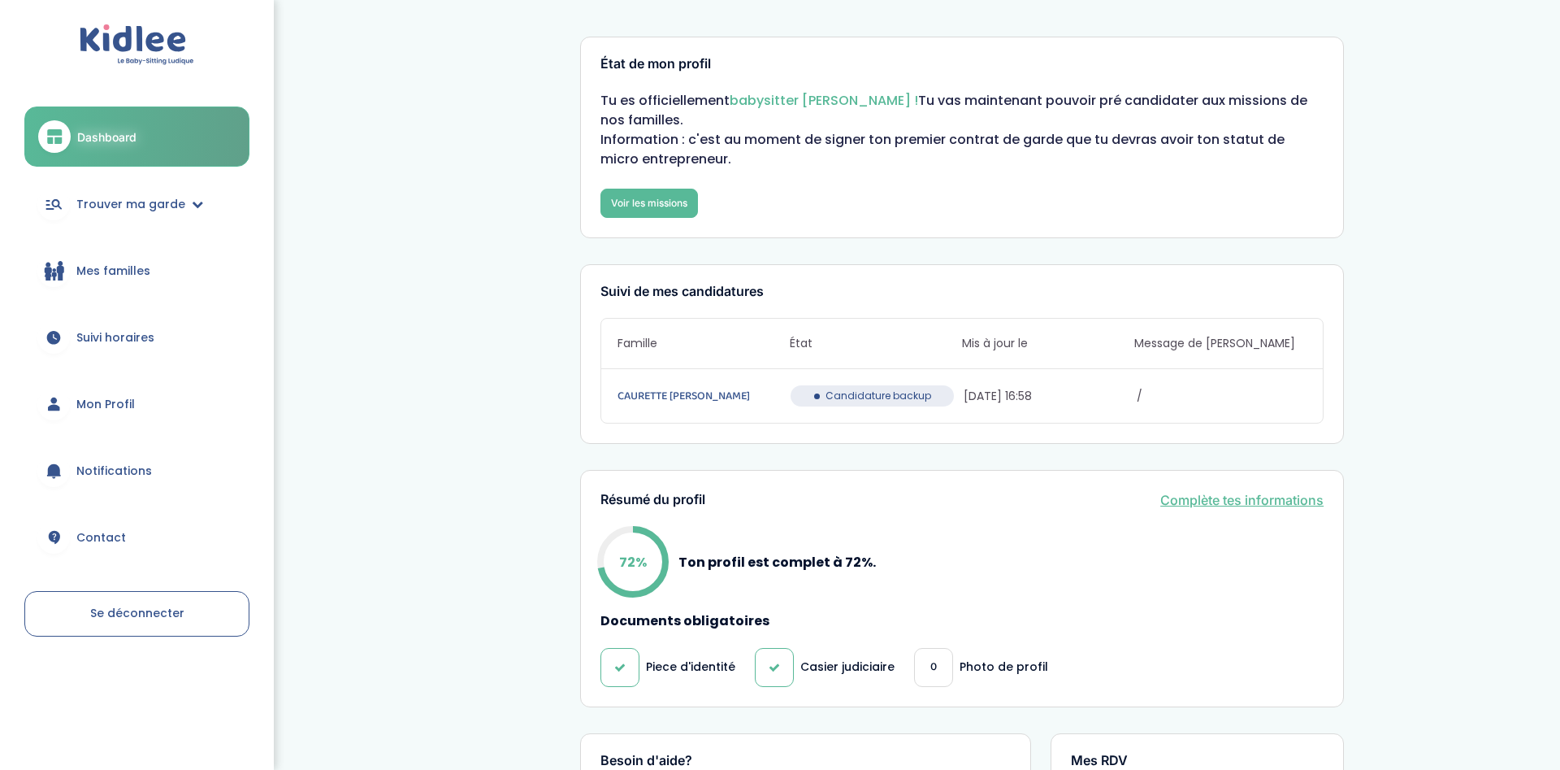
click at [646, 183] on div "Tu es officiellement babysitter [PERSON_NAME] ! Tu vas maintenant pouvoir pré c…" at bounding box center [961, 154] width 723 height 127
click at [662, 210] on link "Voir les missions" at bounding box center [649, 203] width 98 height 29
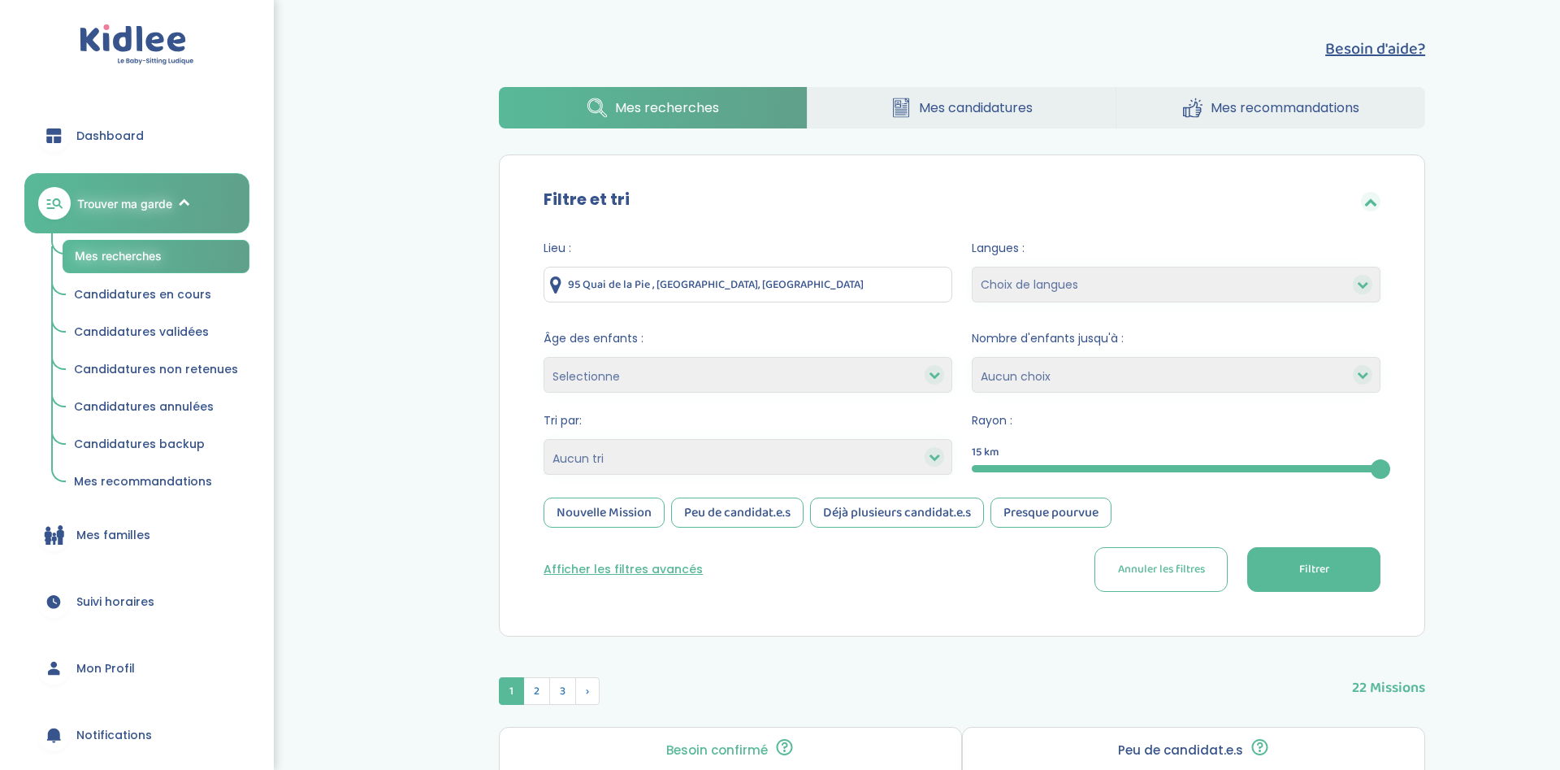
click at [950, 113] on span "Mes candidatures" at bounding box center [976, 108] width 114 height 20
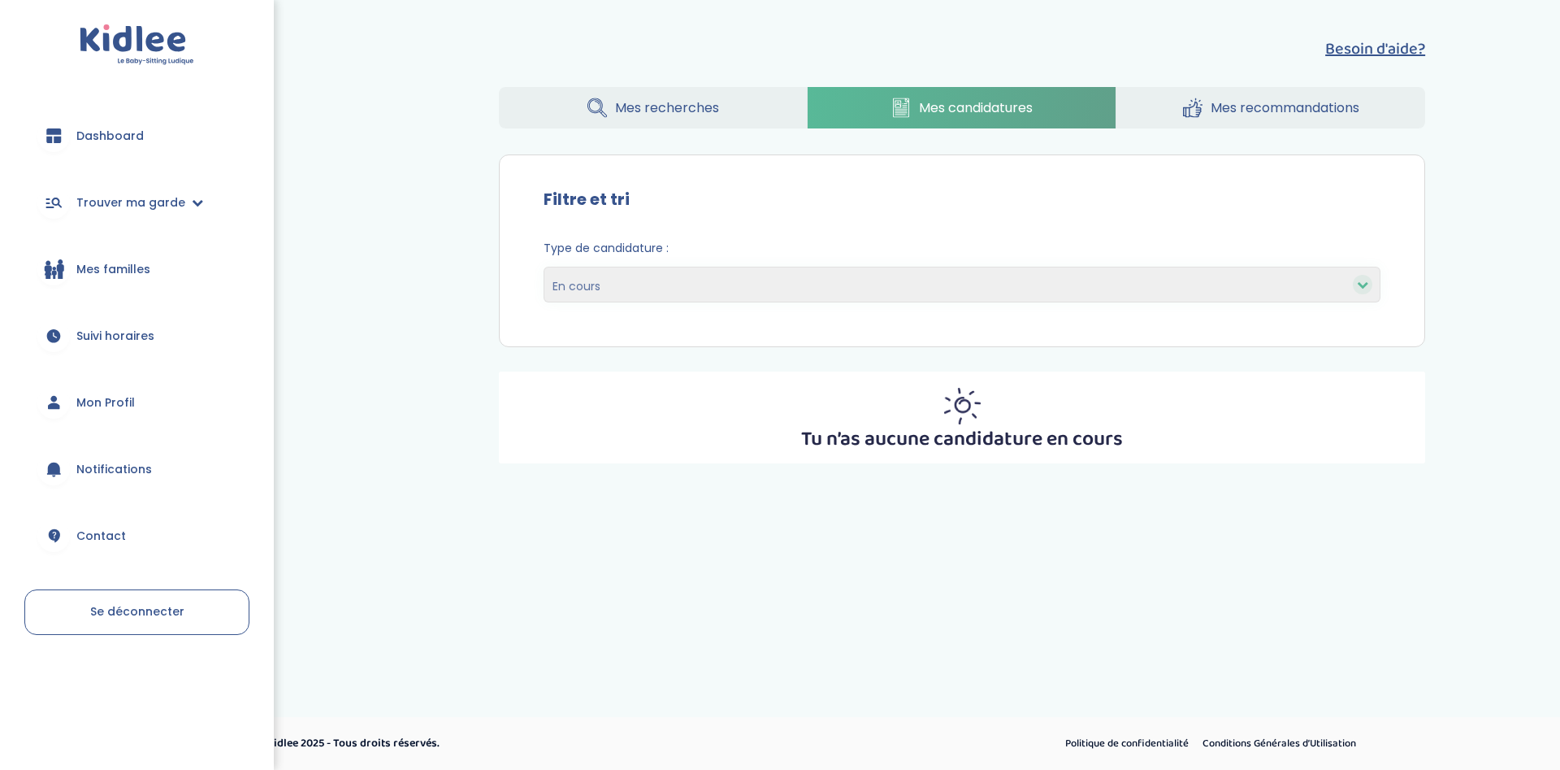
click at [544, 267] on select "En cours Validées Non retenues Annulées Backup" at bounding box center [962, 285] width 837 height 36
click at [737, 280] on select "En cours Validées Non retenues Annulées Backup" at bounding box center [962, 285] width 837 height 36
click at [544, 267] on select "En cours Validées Non retenues Annulées Backup" at bounding box center [962, 285] width 837 height 36
select select "accepted"
click option "Validées" at bounding box center [0, 0] width 0 height 0
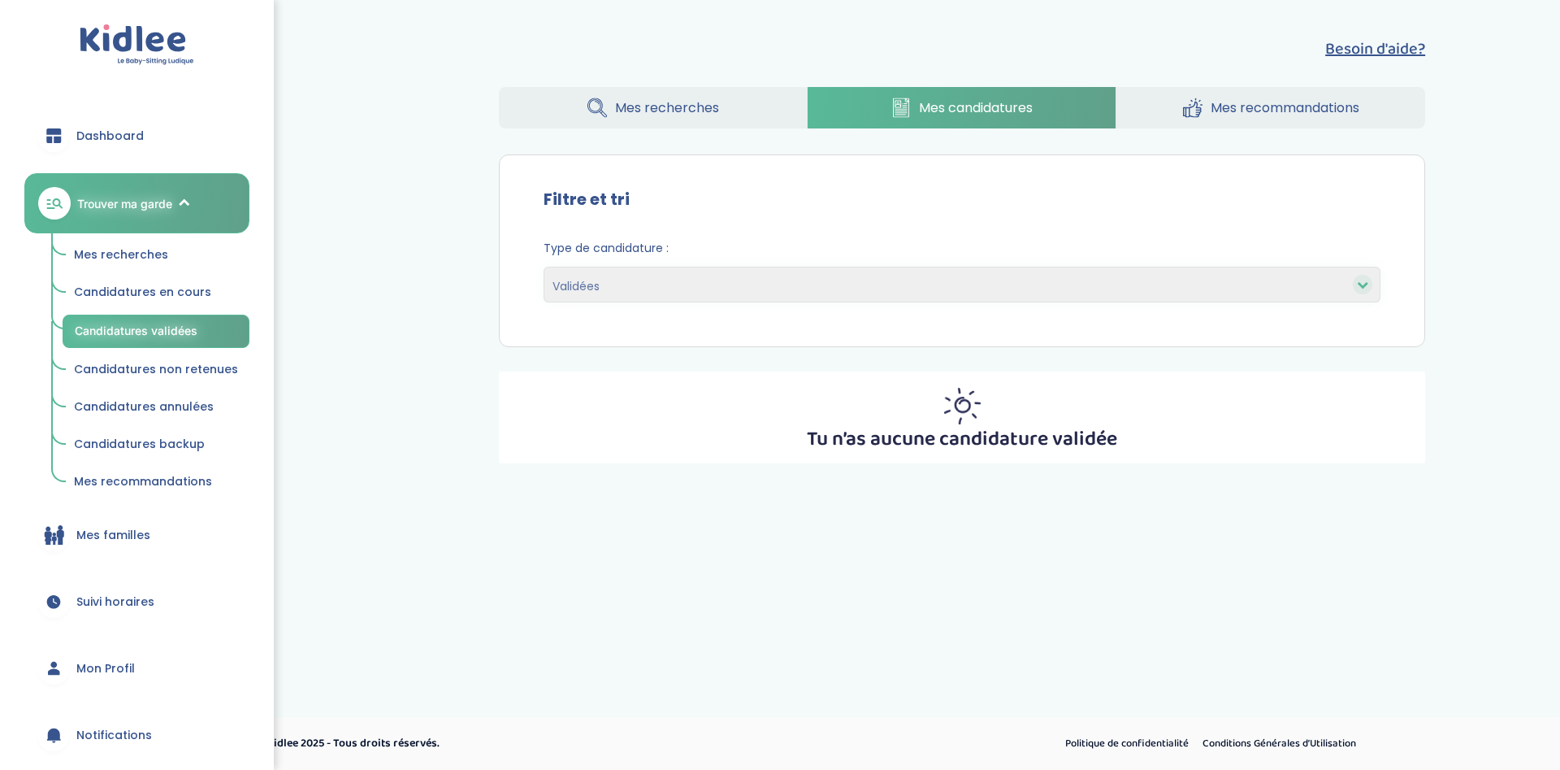
select select "declined"
click option "Non retenues" at bounding box center [0, 0] width 0 height 0
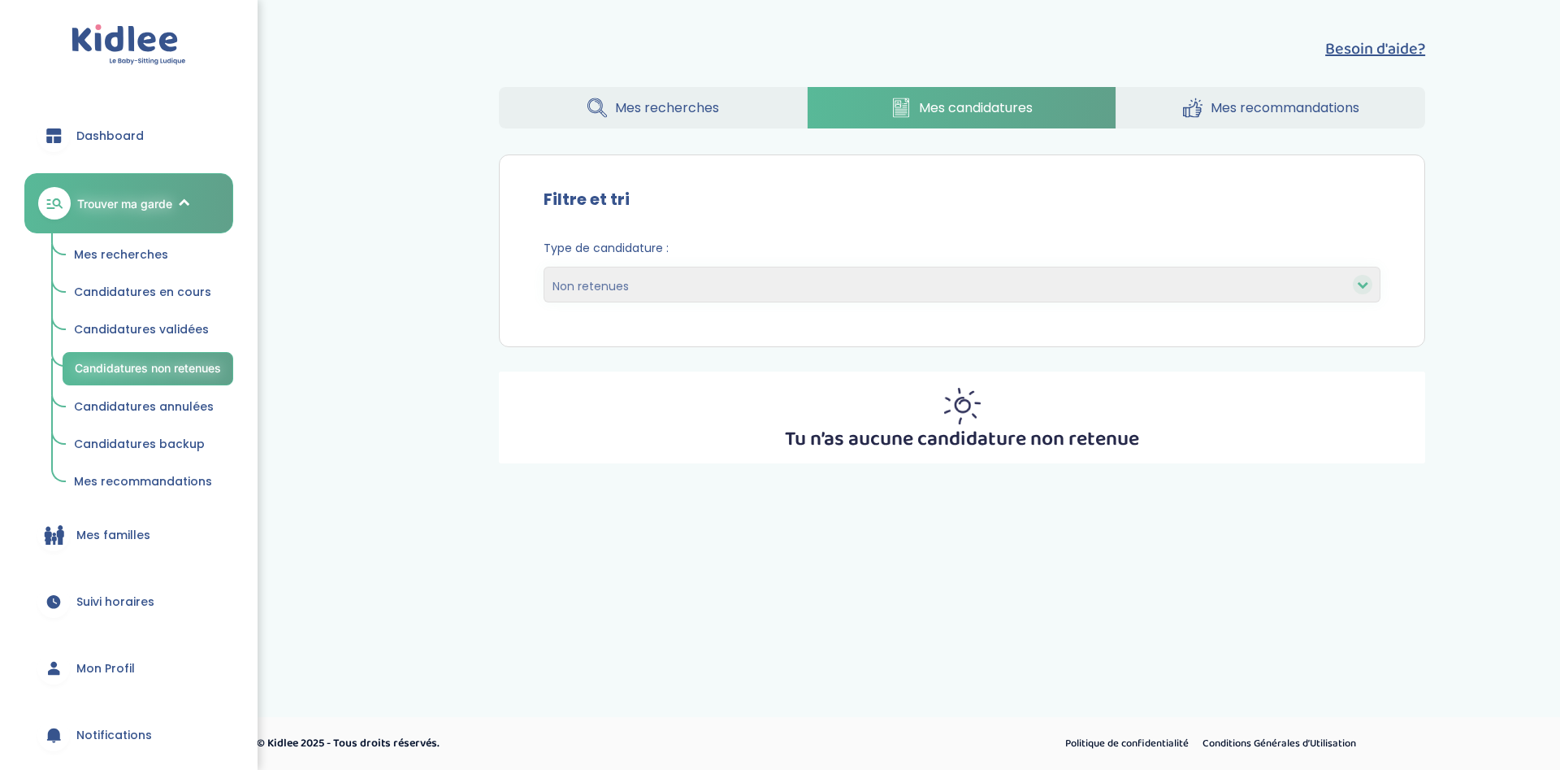
click at [659, 262] on div "Type de candidature : En cours Validées Non retenues Annulées Backup" at bounding box center [962, 271] width 837 height 63
click at [544, 267] on select "En cours Validées Non retenues Annulées Backup" at bounding box center [962, 285] width 837 height 36
select select "canceled"
click option "Annulées" at bounding box center [0, 0] width 0 height 0
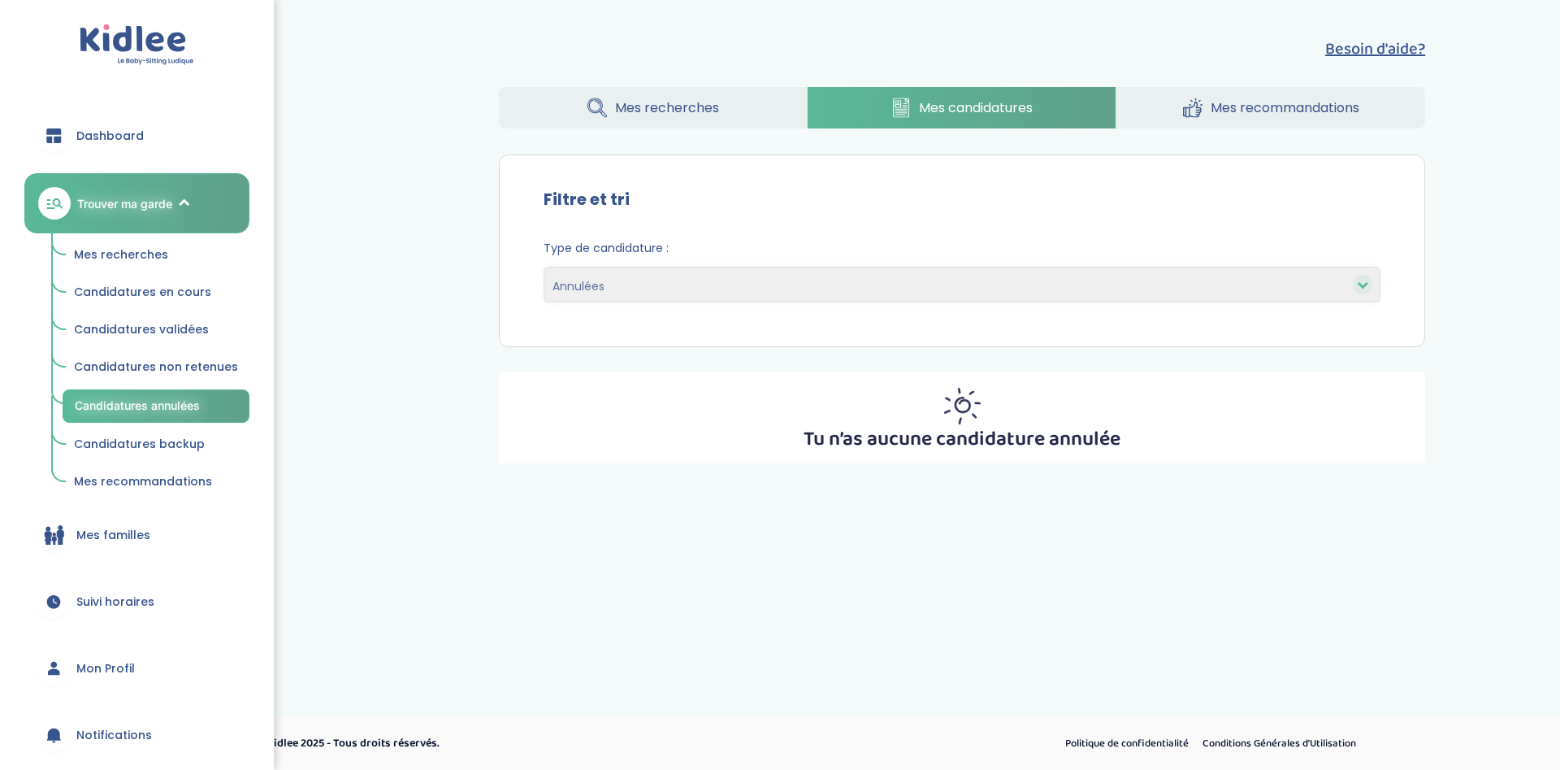
select select "backup"
click option "Backup" at bounding box center [0, 0] width 0 height 0
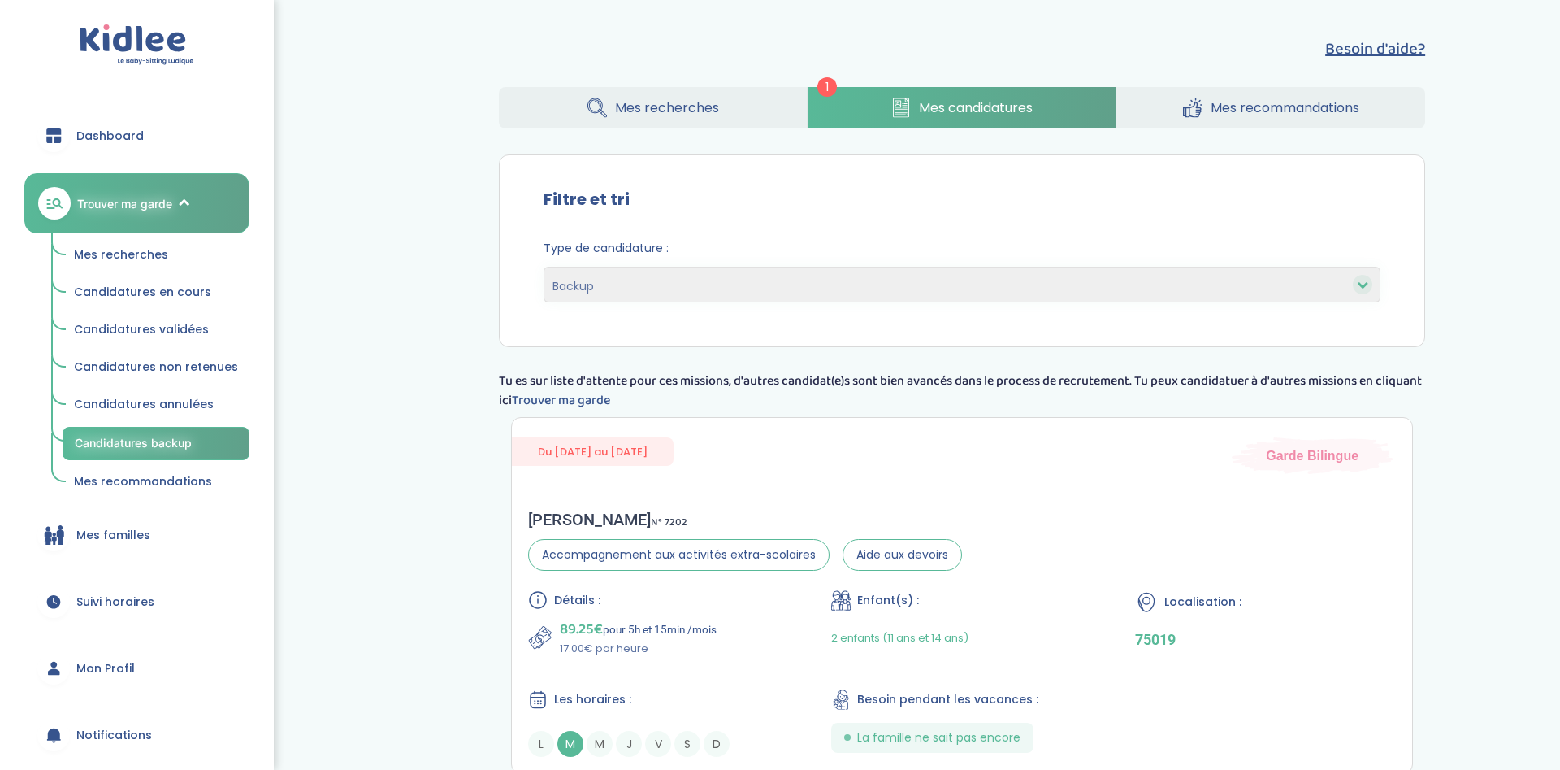
select select "backup"
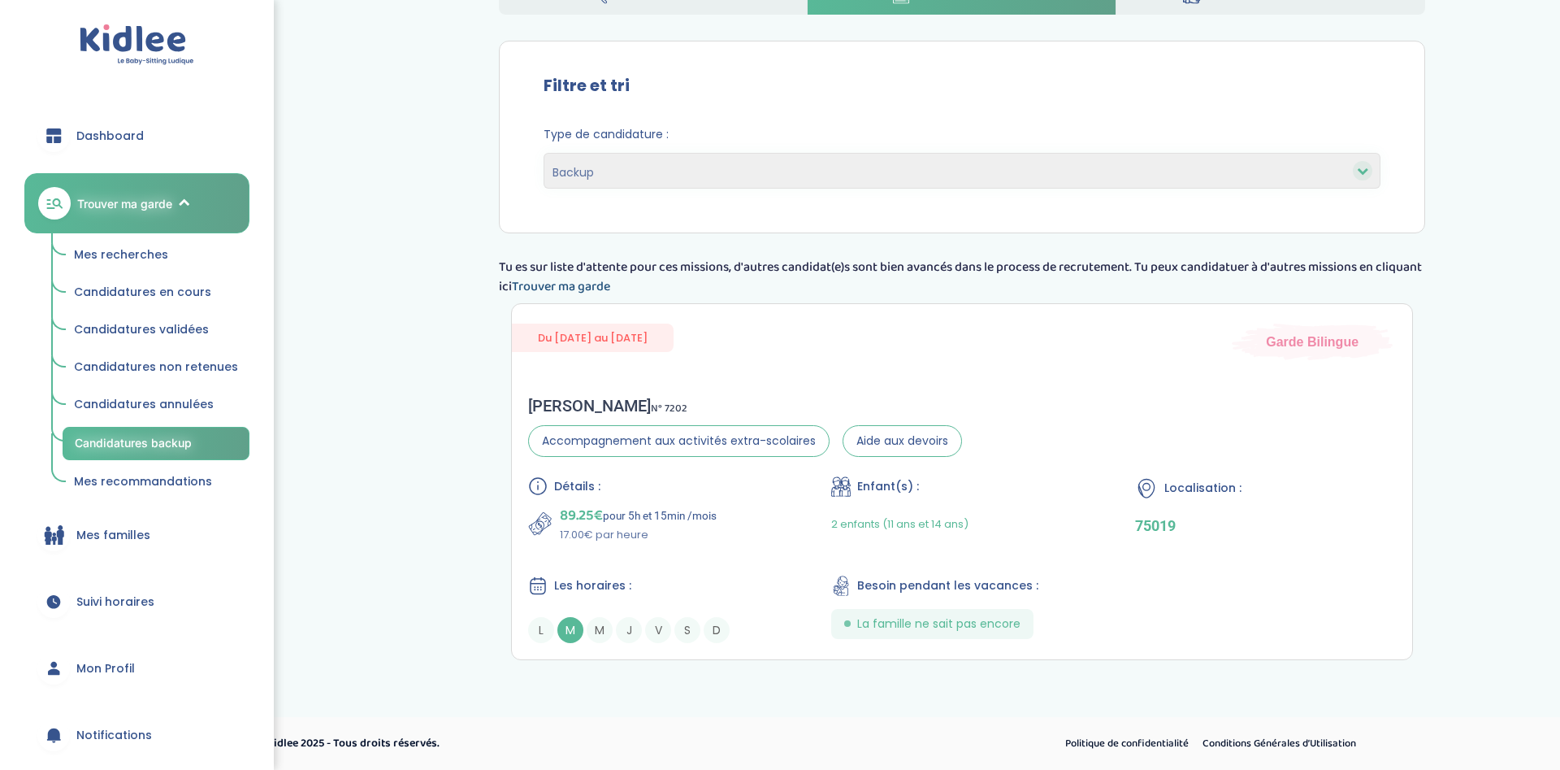
click at [592, 288] on link "Trouver ma garde" at bounding box center [561, 286] width 98 height 20
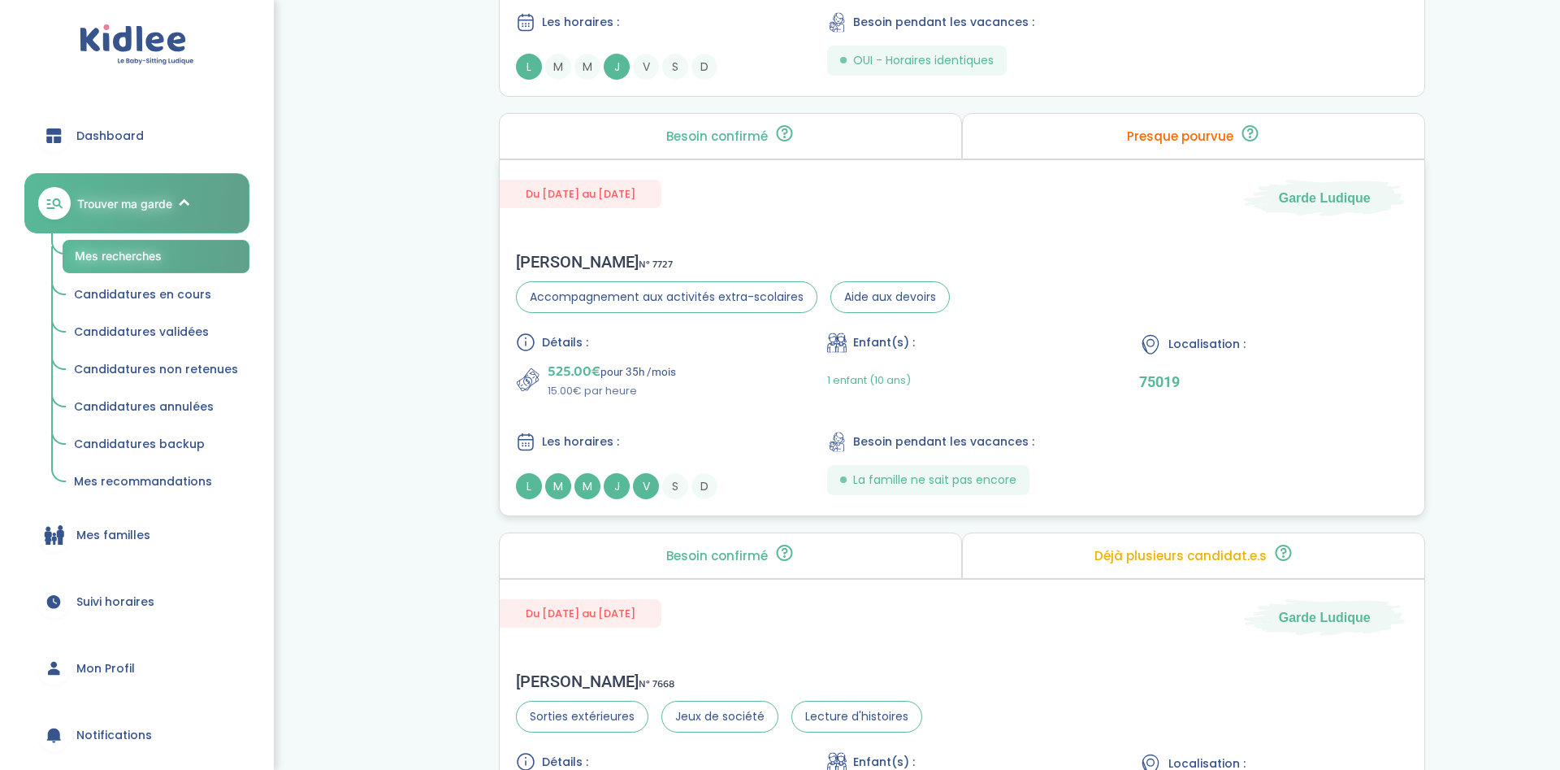
scroll to position [1492, 0]
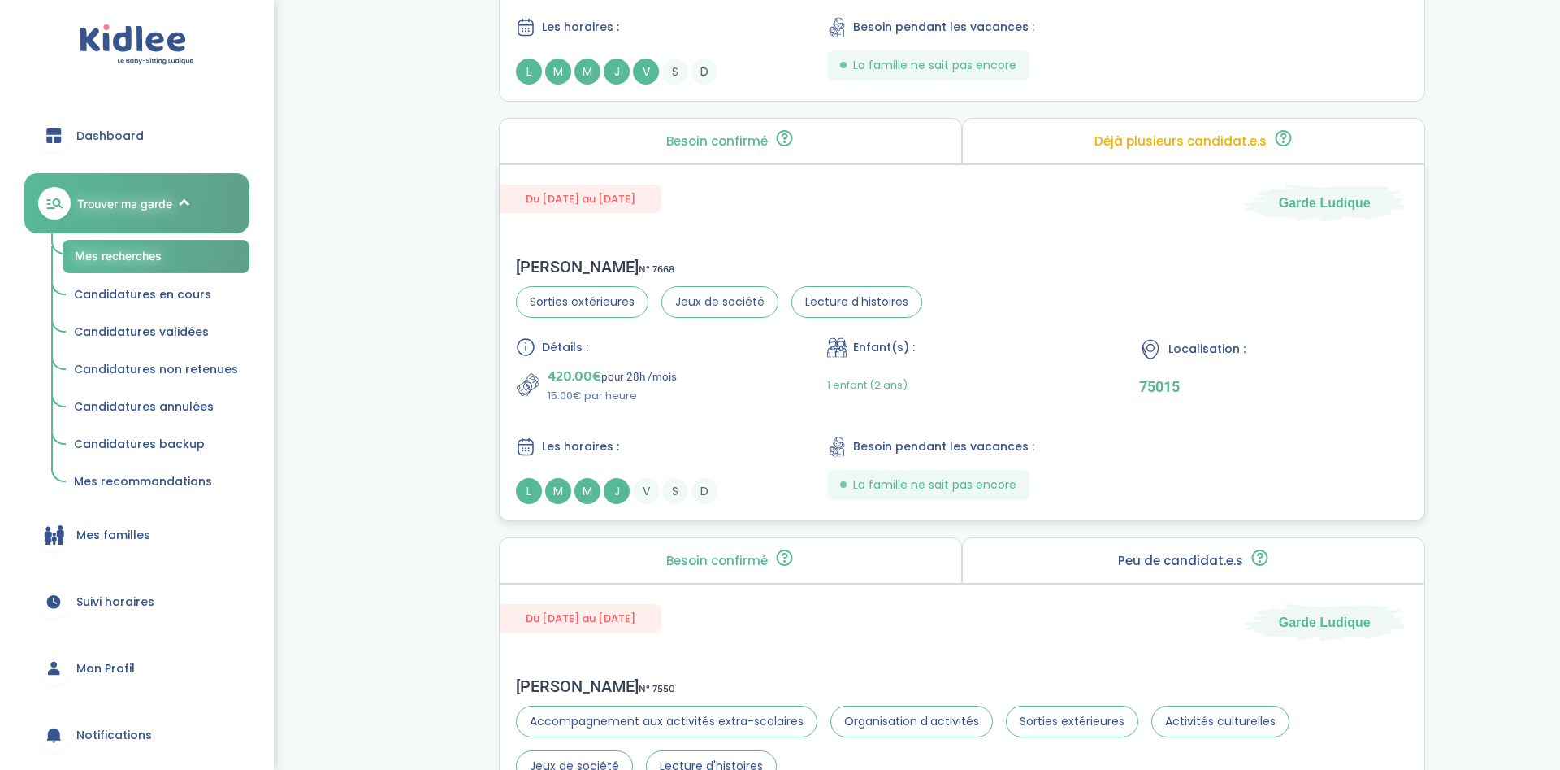
click at [595, 337] on div "Détails :" at bounding box center [650, 347] width 269 height 20
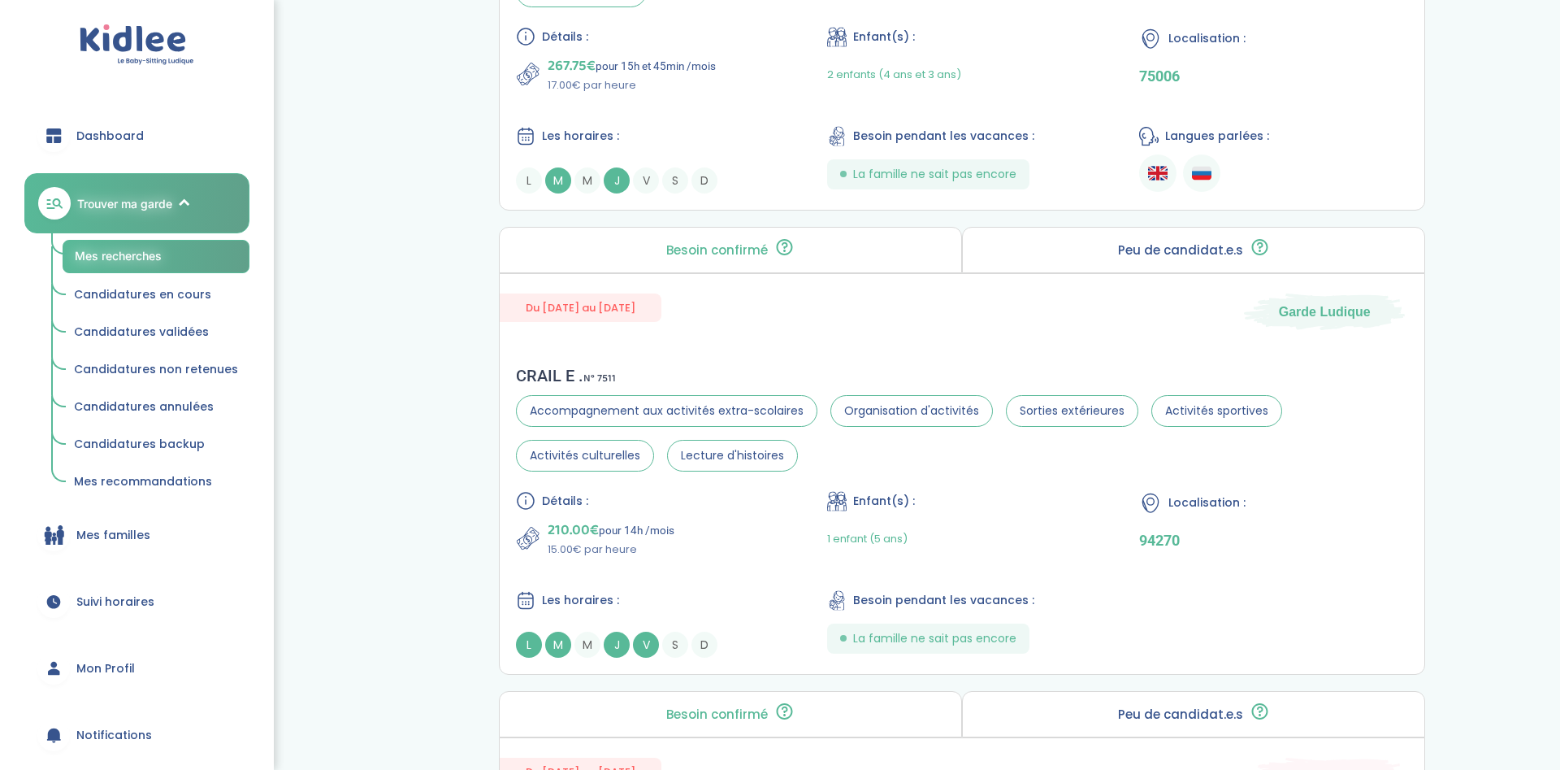
scroll to position [3232, 0]
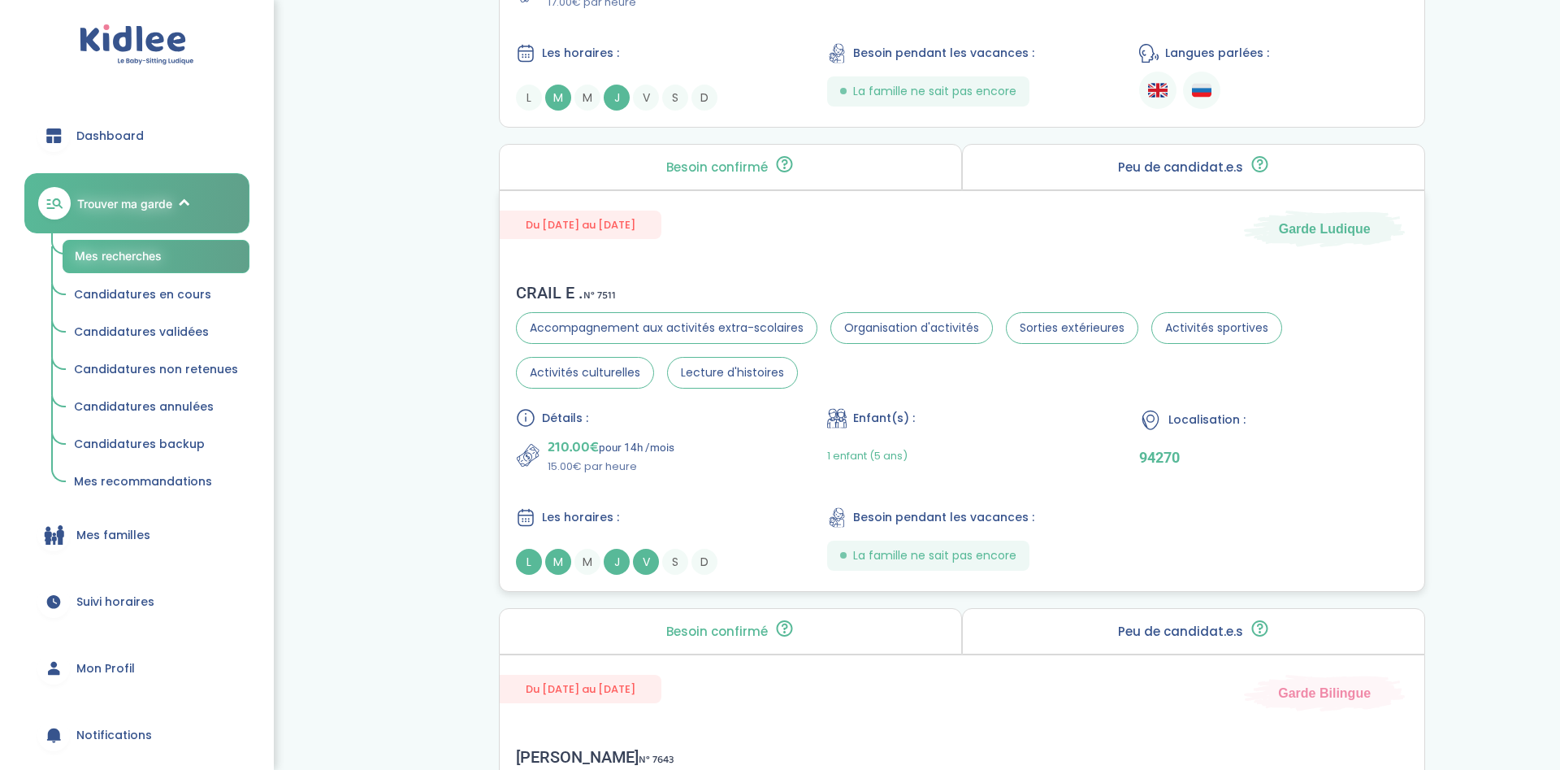
click at [785, 436] on div "210.00€ pour 14h /mois 15.00€ par heure" at bounding box center [650, 455] width 269 height 39
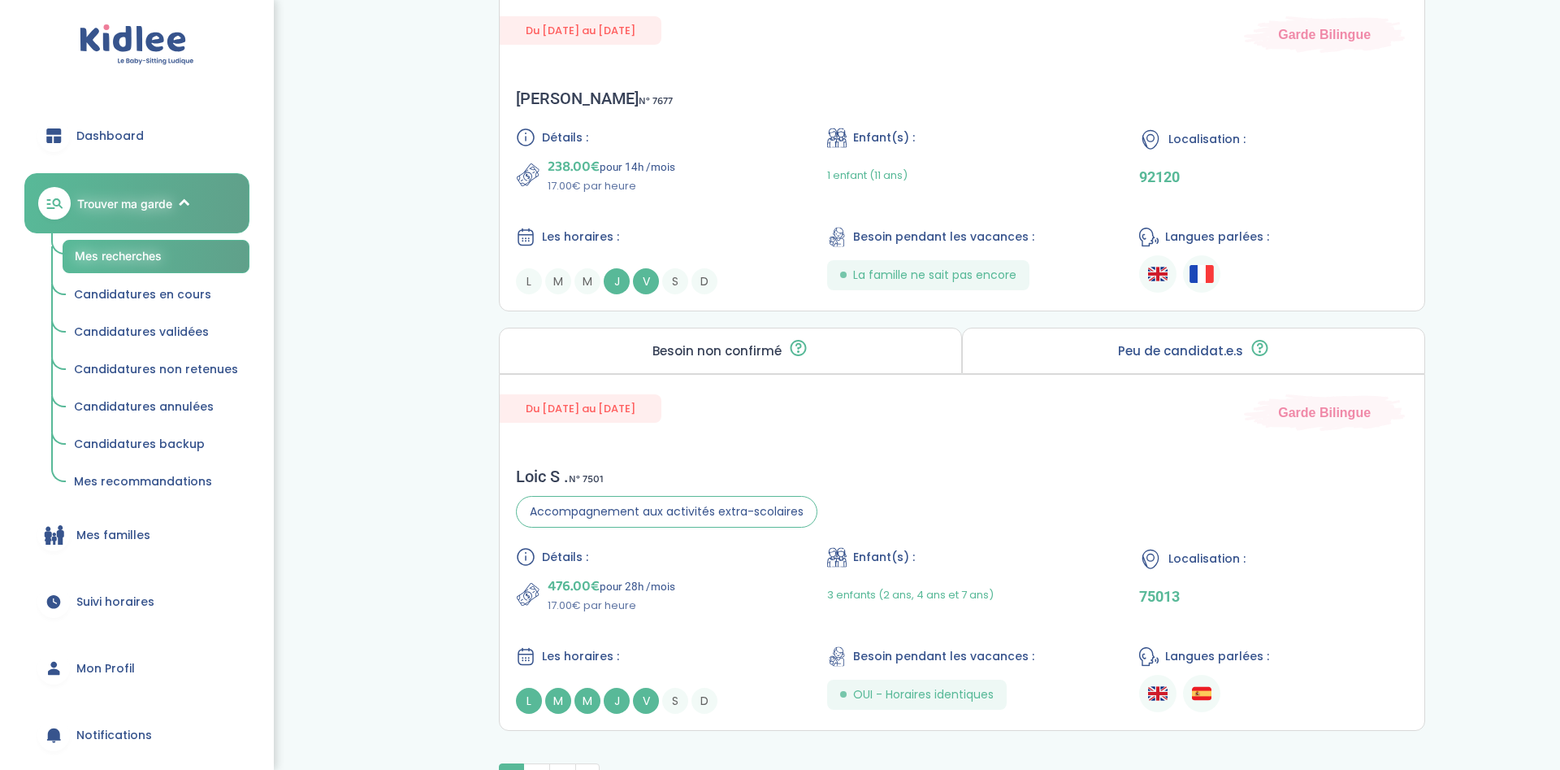
scroll to position [4417, 0]
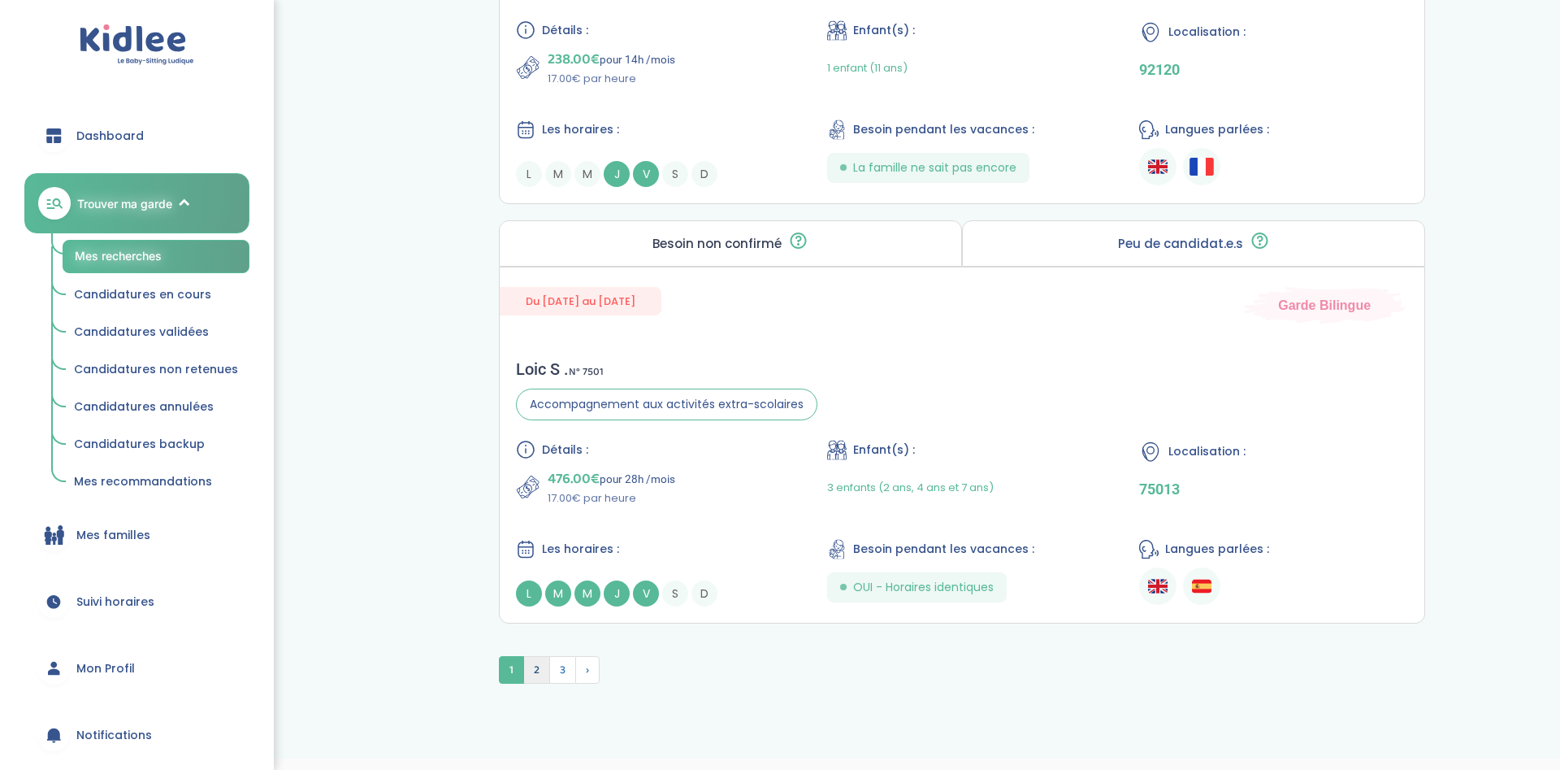
click at [535, 656] on span "2" at bounding box center [536, 670] width 27 height 28
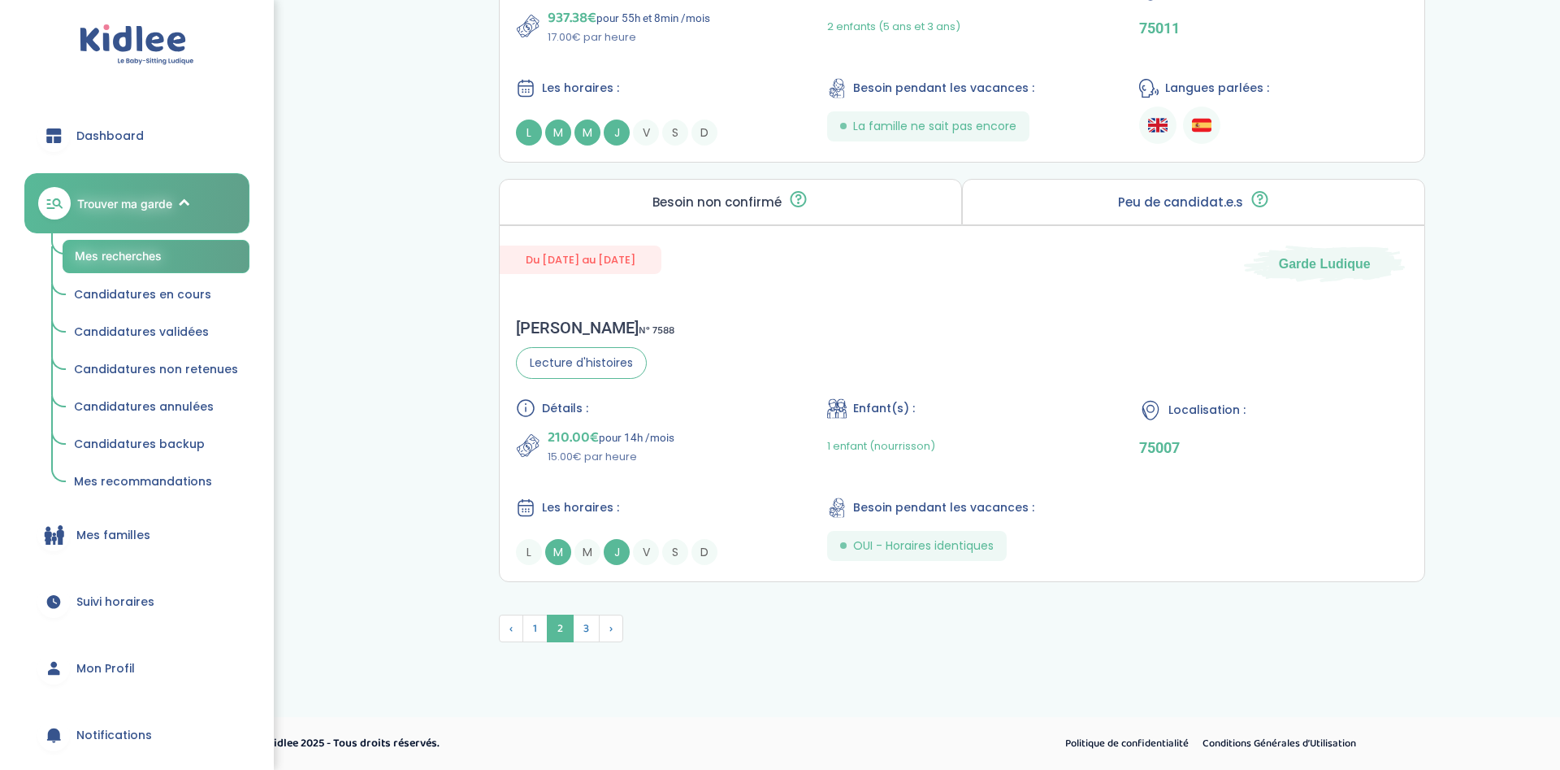
scroll to position [4364, 0]
click at [540, 635] on span "1" at bounding box center [534, 631] width 25 height 28
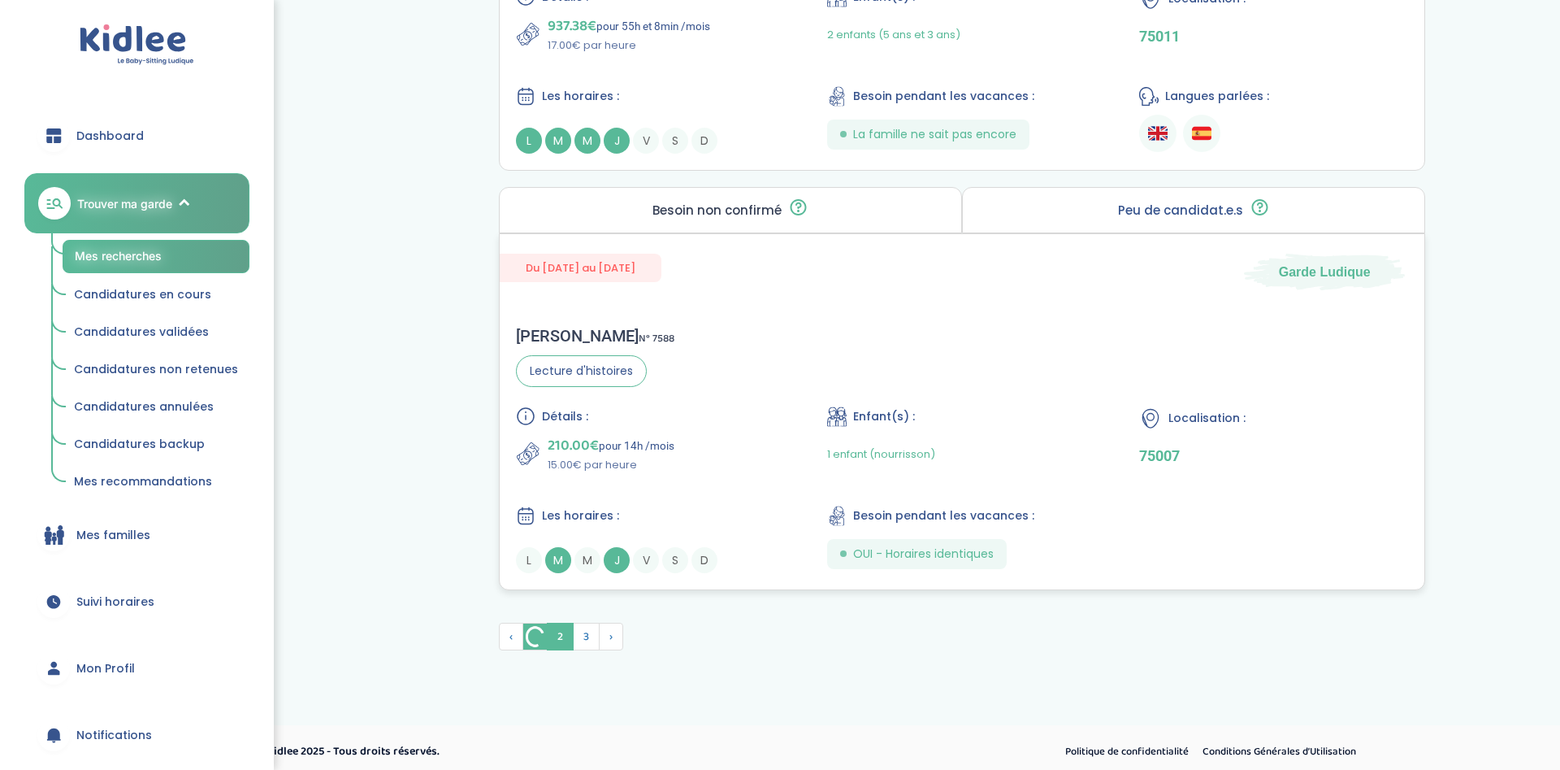
scroll to position [4406, 0]
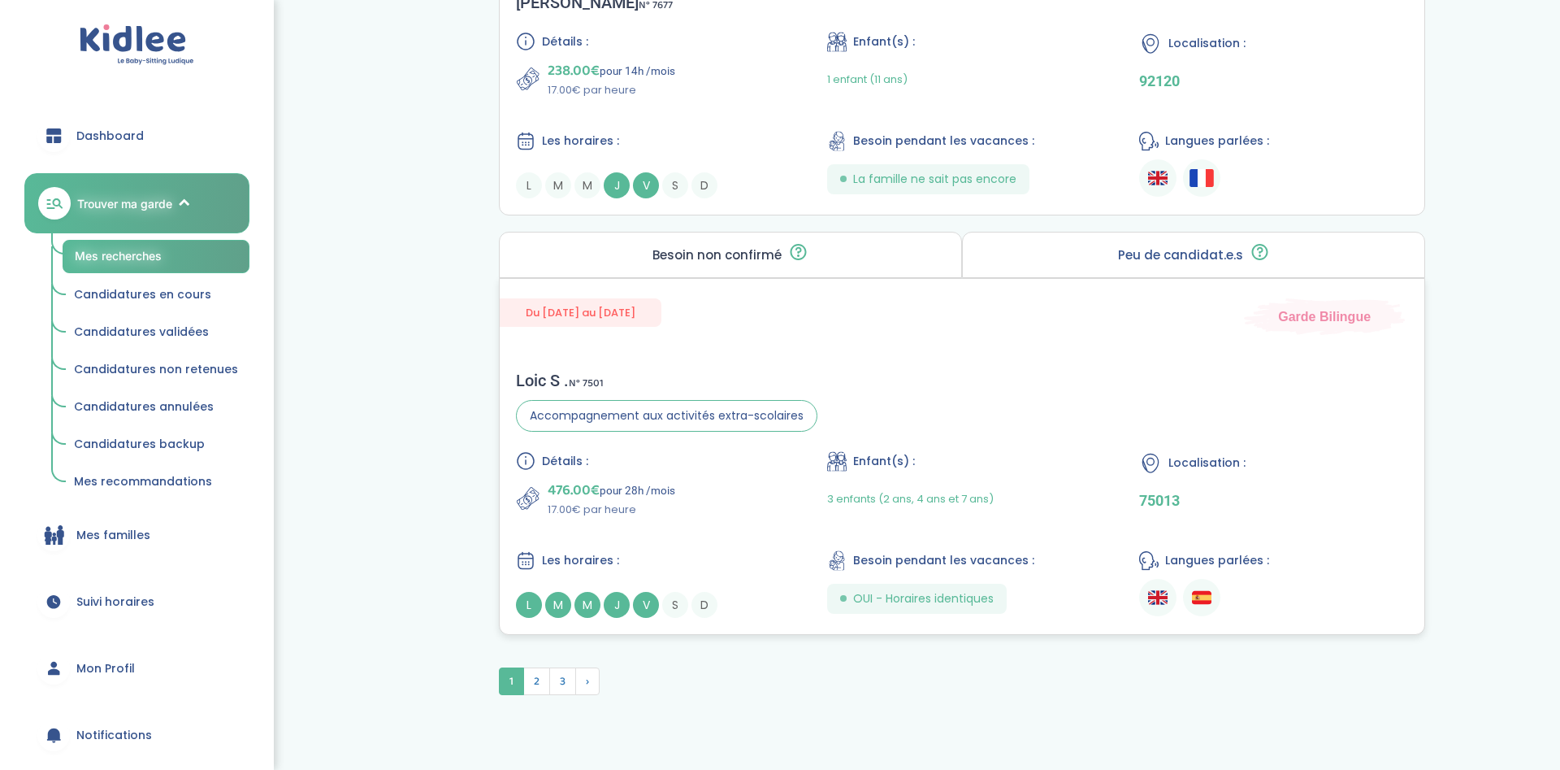
click at [651, 408] on div "Loic S . N° 7501 Accompagnement aux activités extra-scolaires Détails : 476.00€…" at bounding box center [962, 494] width 925 height 280
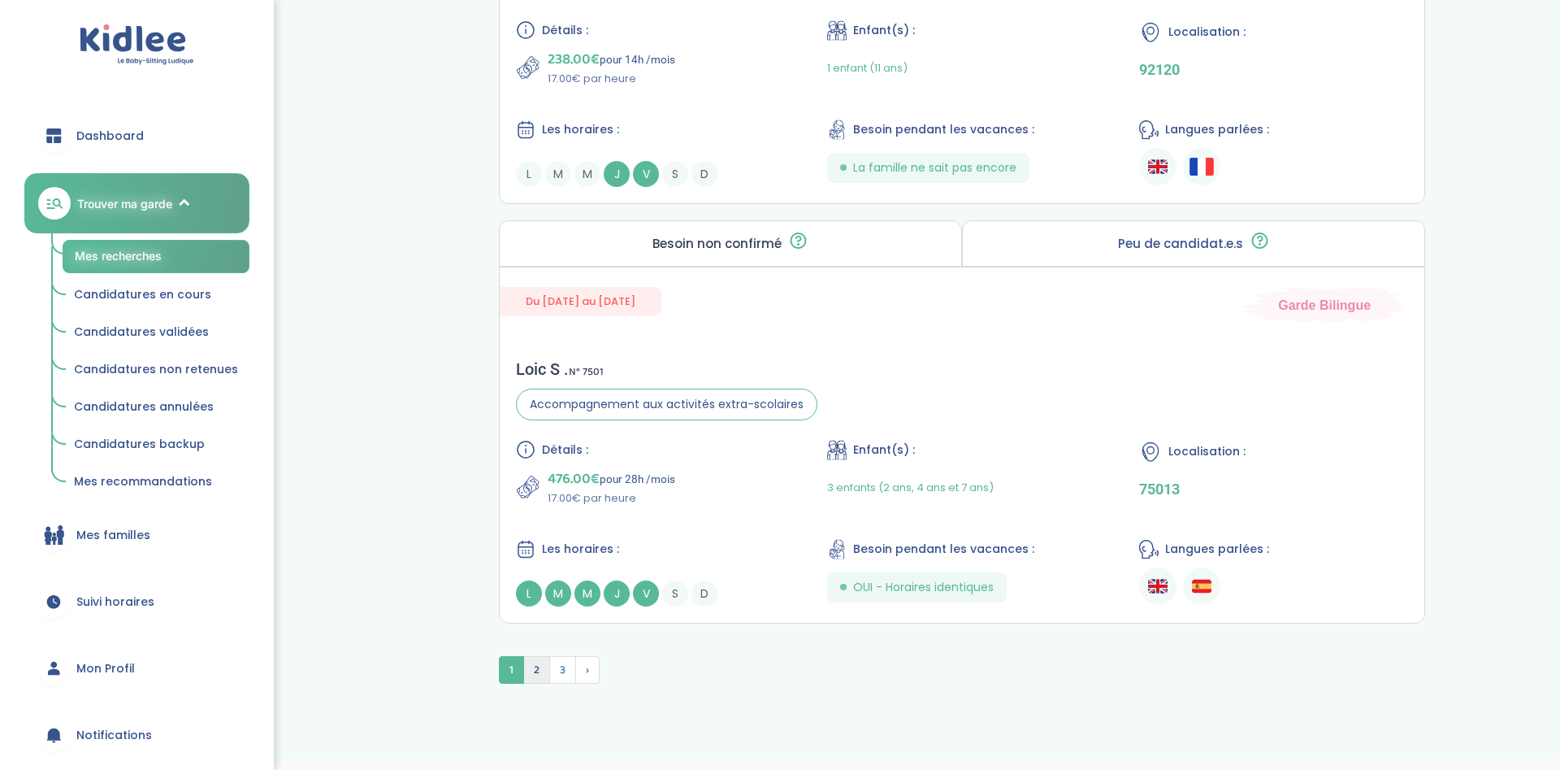
click at [548, 656] on span "2" at bounding box center [536, 670] width 27 height 28
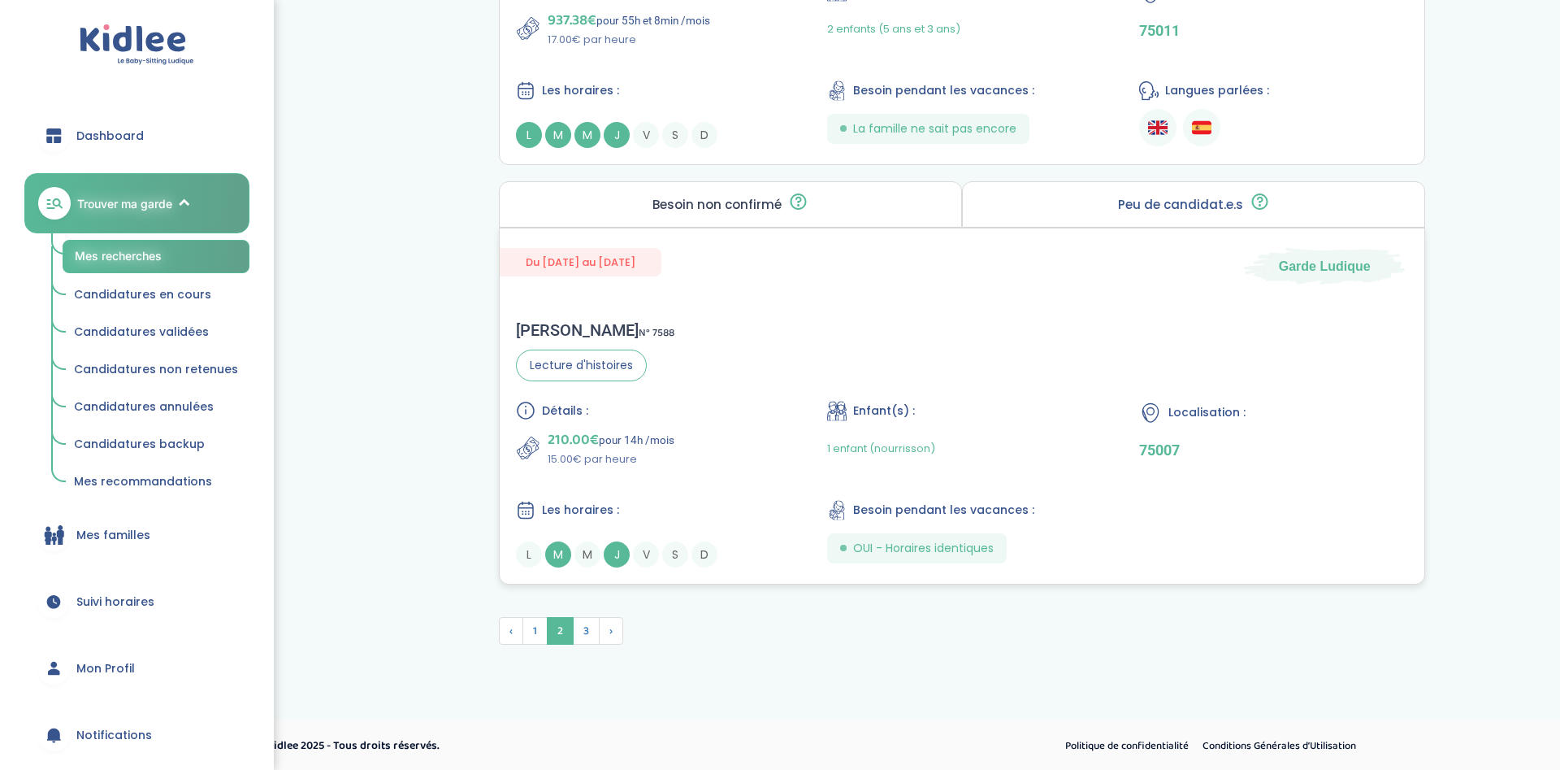
scroll to position [4369, 0]
click at [581, 629] on span "3" at bounding box center [586, 628] width 27 height 28
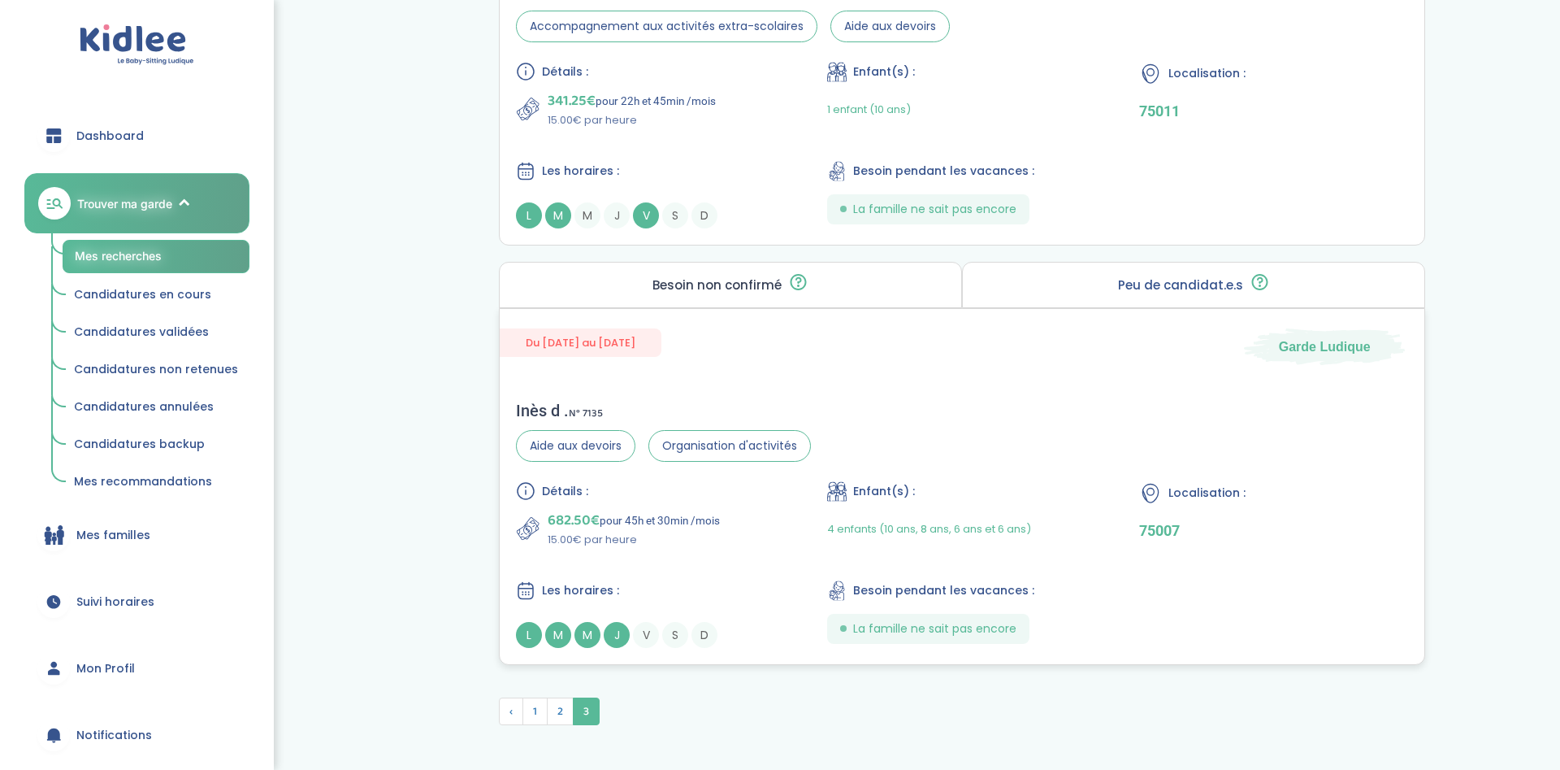
scroll to position [967, 0]
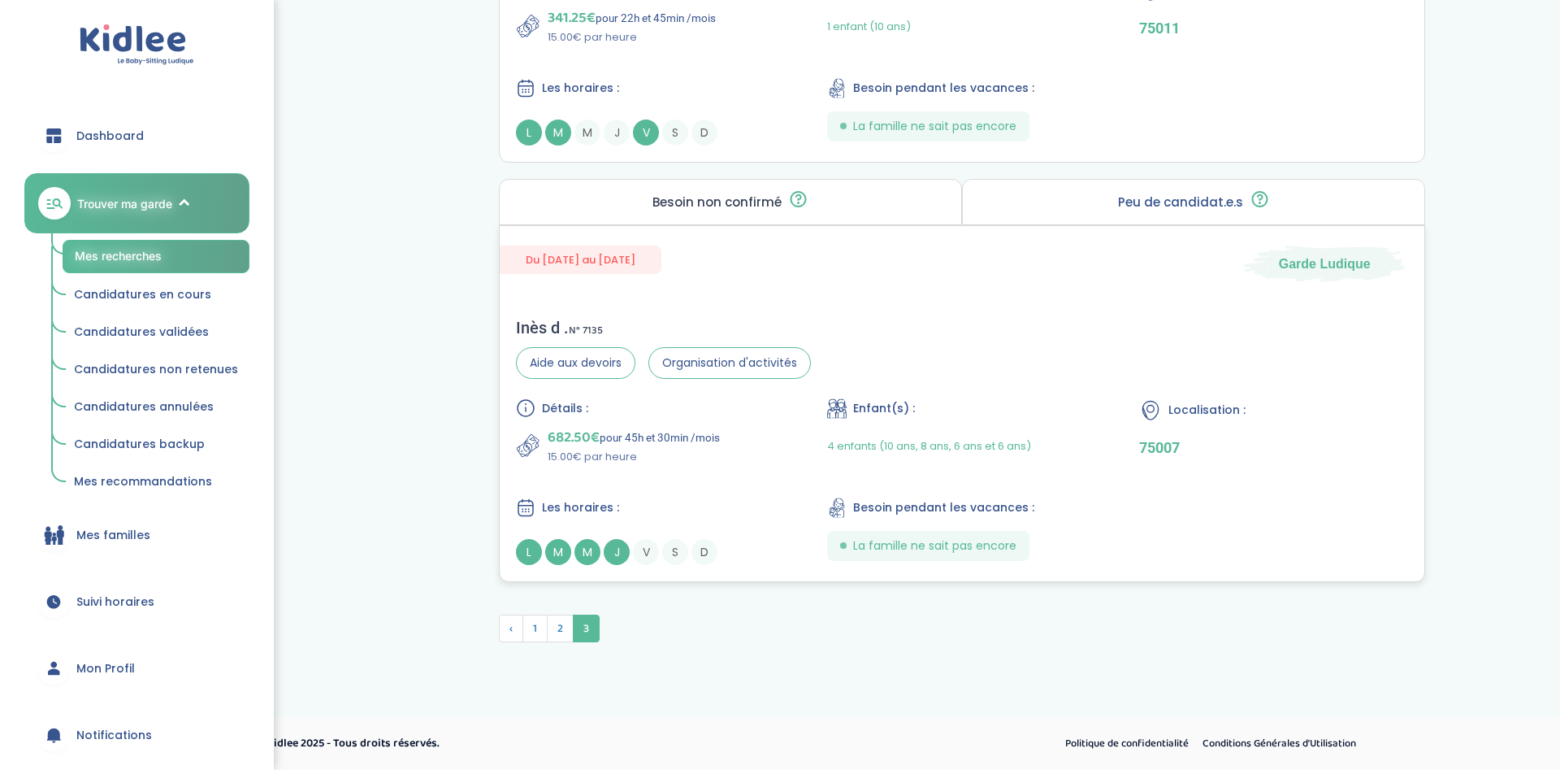
click at [592, 444] on span "682.50€" at bounding box center [574, 437] width 52 height 23
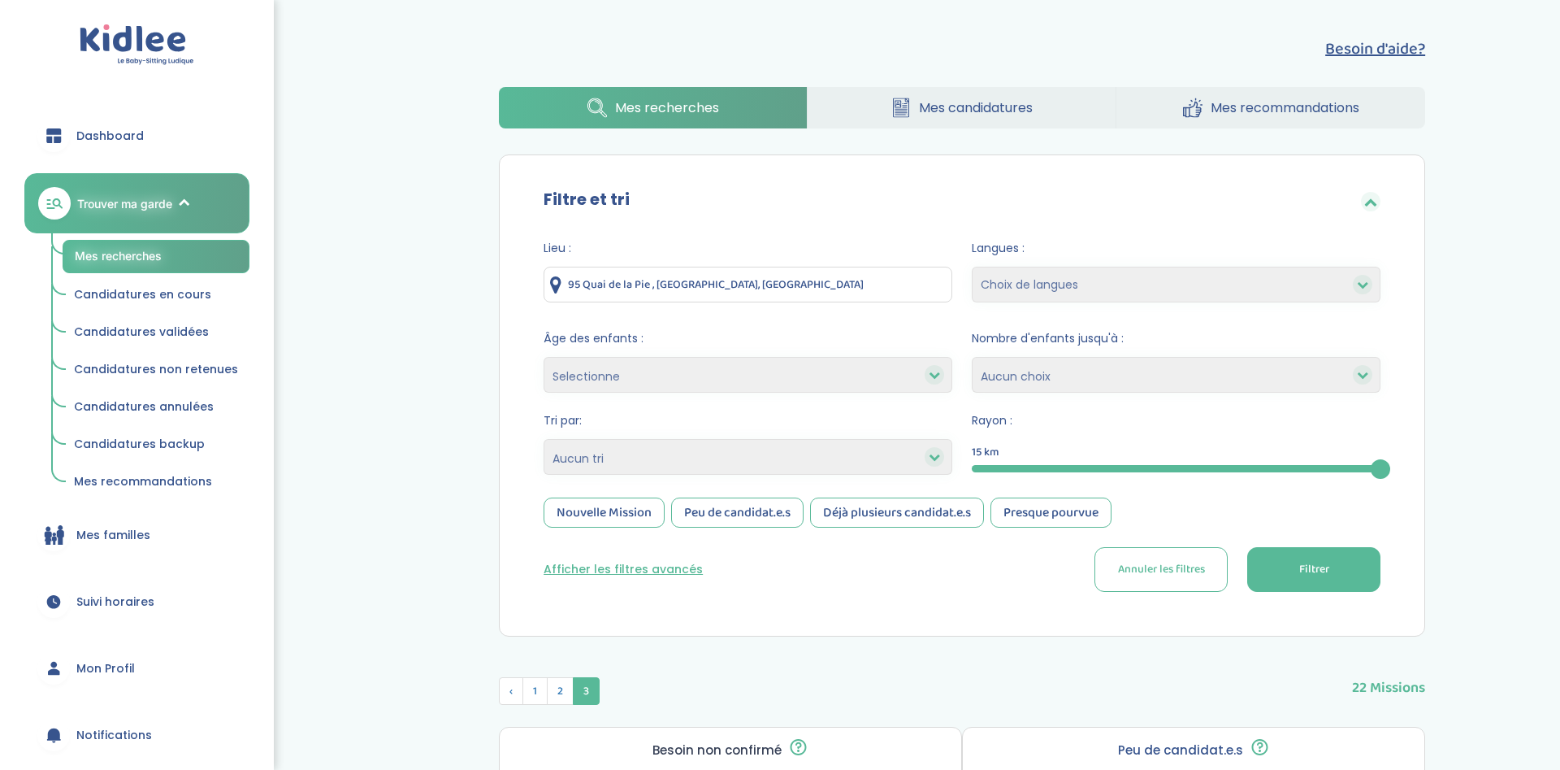
scroll to position [212, 0]
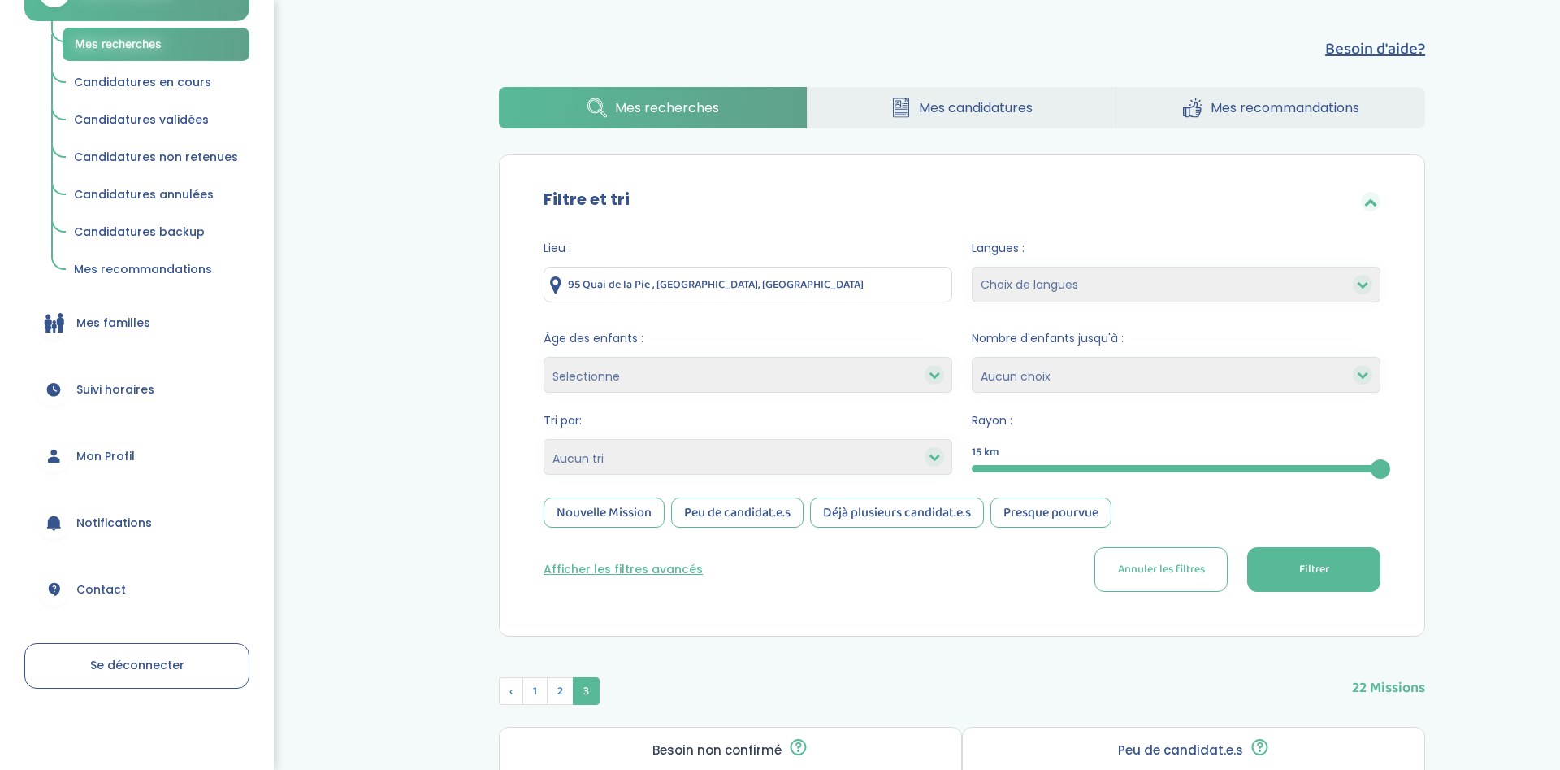
click at [139, 681] on link "Se déconnecter" at bounding box center [136, 666] width 225 height 46
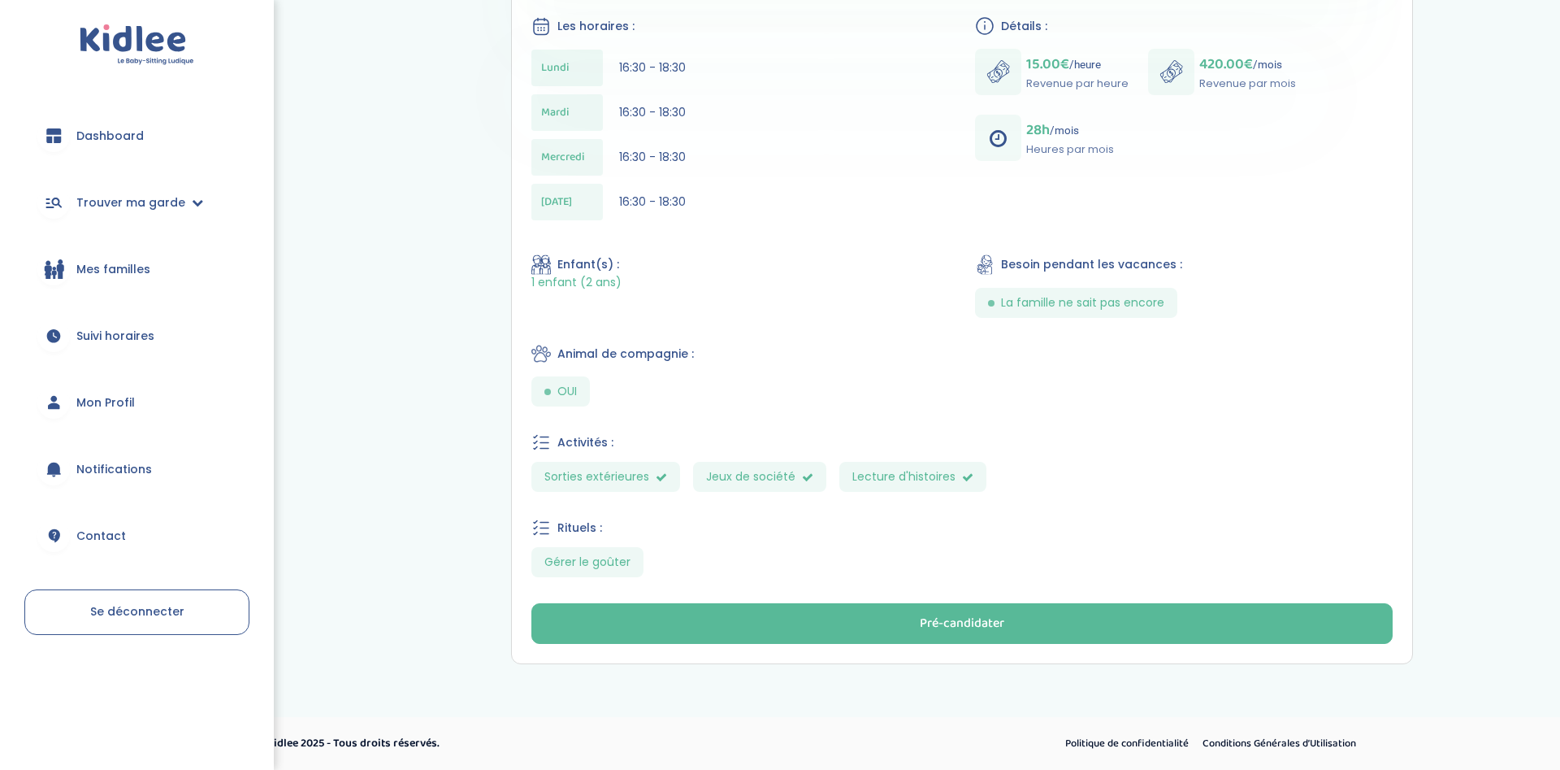
scroll to position [106, 0]
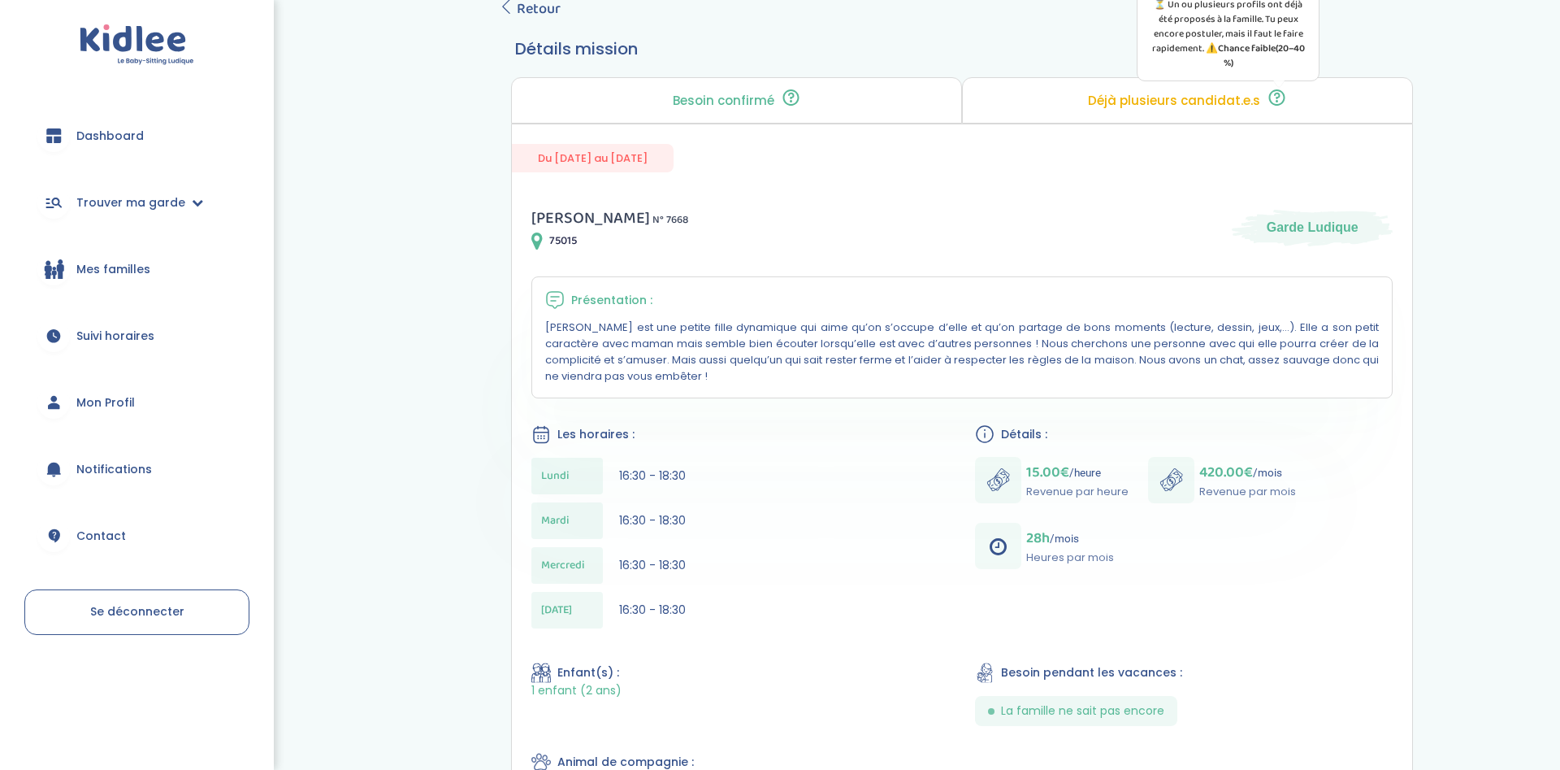
click at [1270, 93] on icon at bounding box center [1277, 98] width 20 height 20
click at [1272, 93] on icon at bounding box center [1277, 98] width 20 height 20
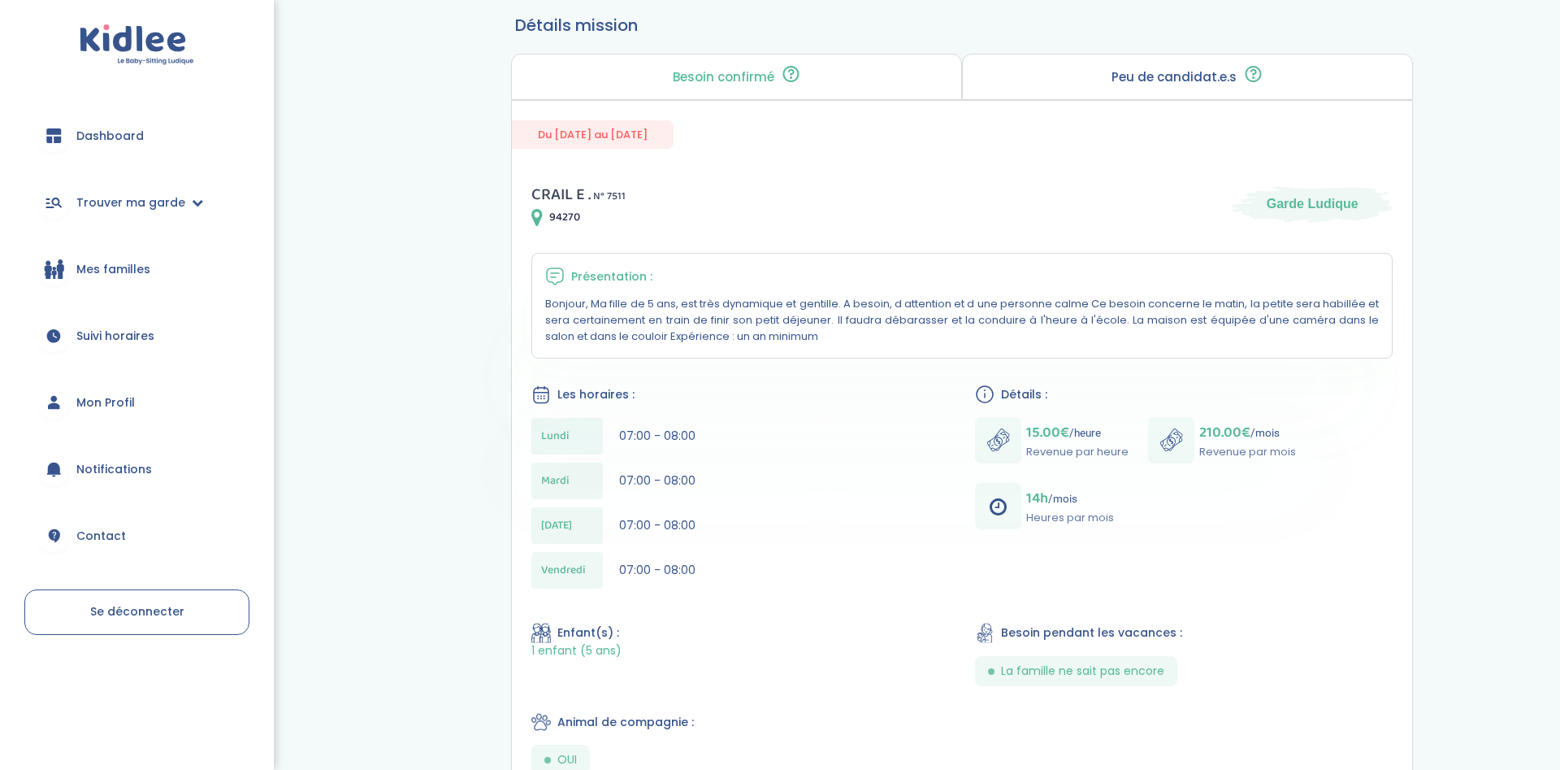
scroll to position [46, 0]
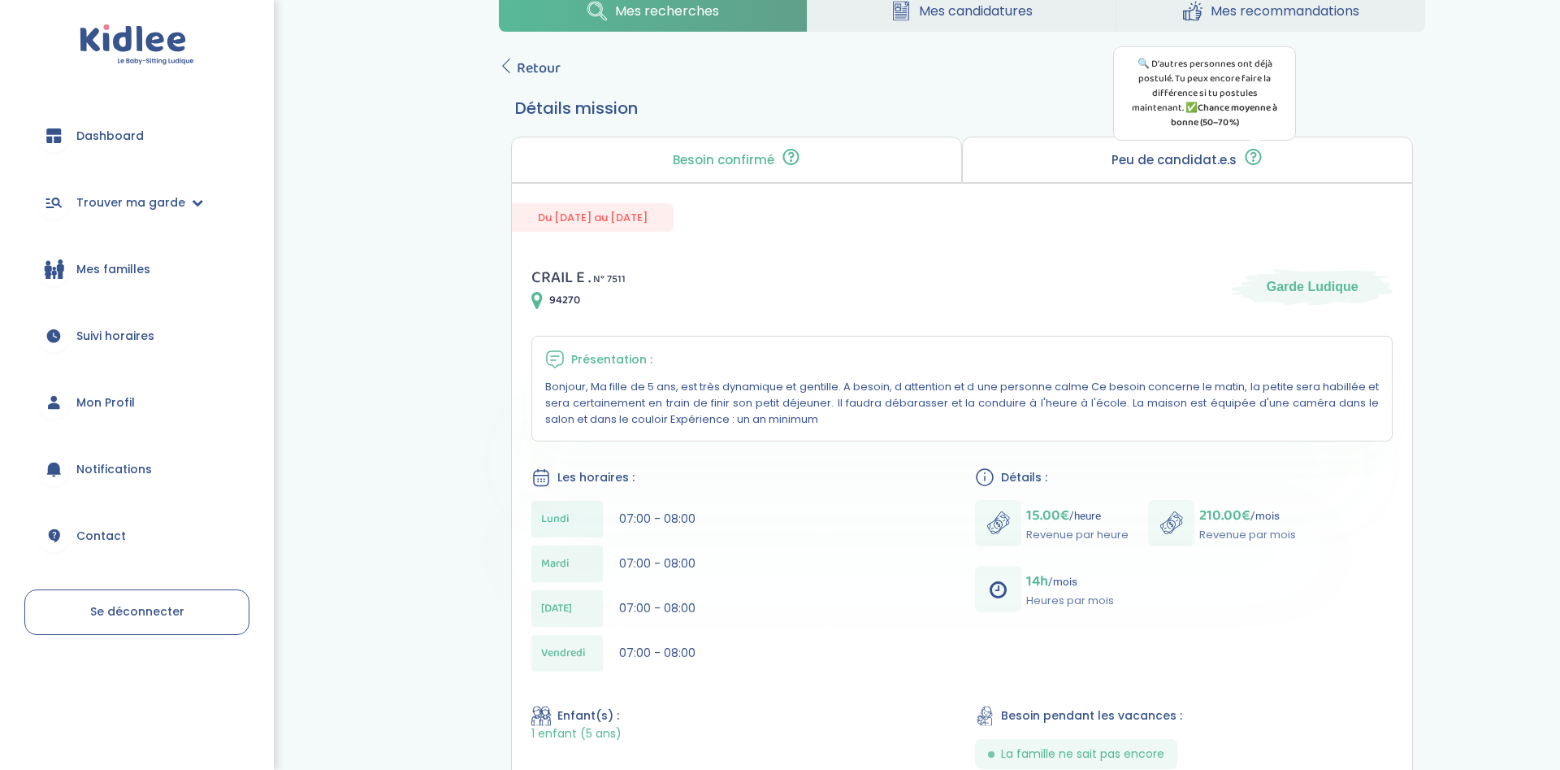
click at [1256, 153] on icon at bounding box center [1253, 157] width 20 height 20
click at [1256, 153] on icon at bounding box center [1254, 157] width 16 height 16
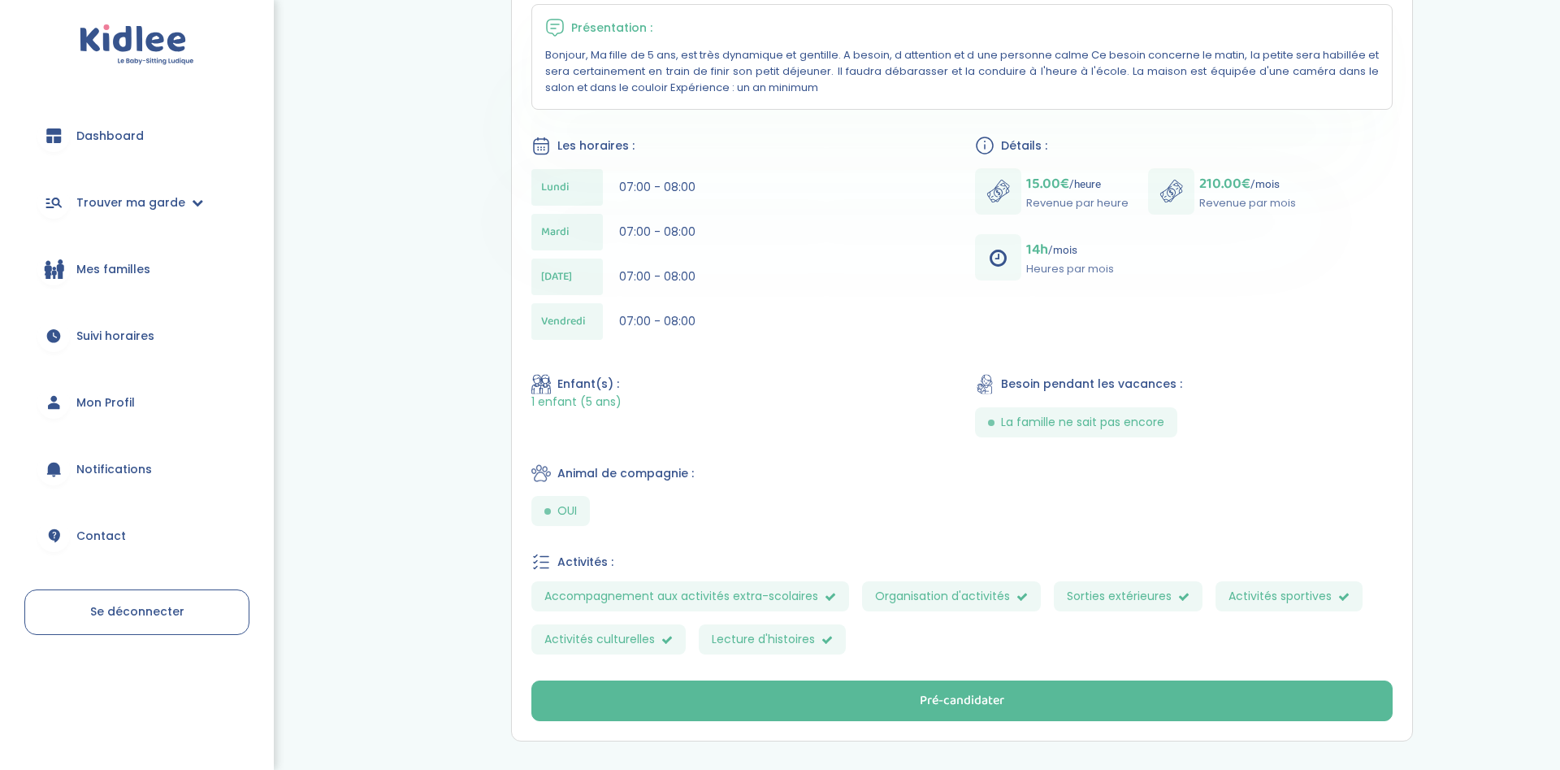
scroll to position [212, 0]
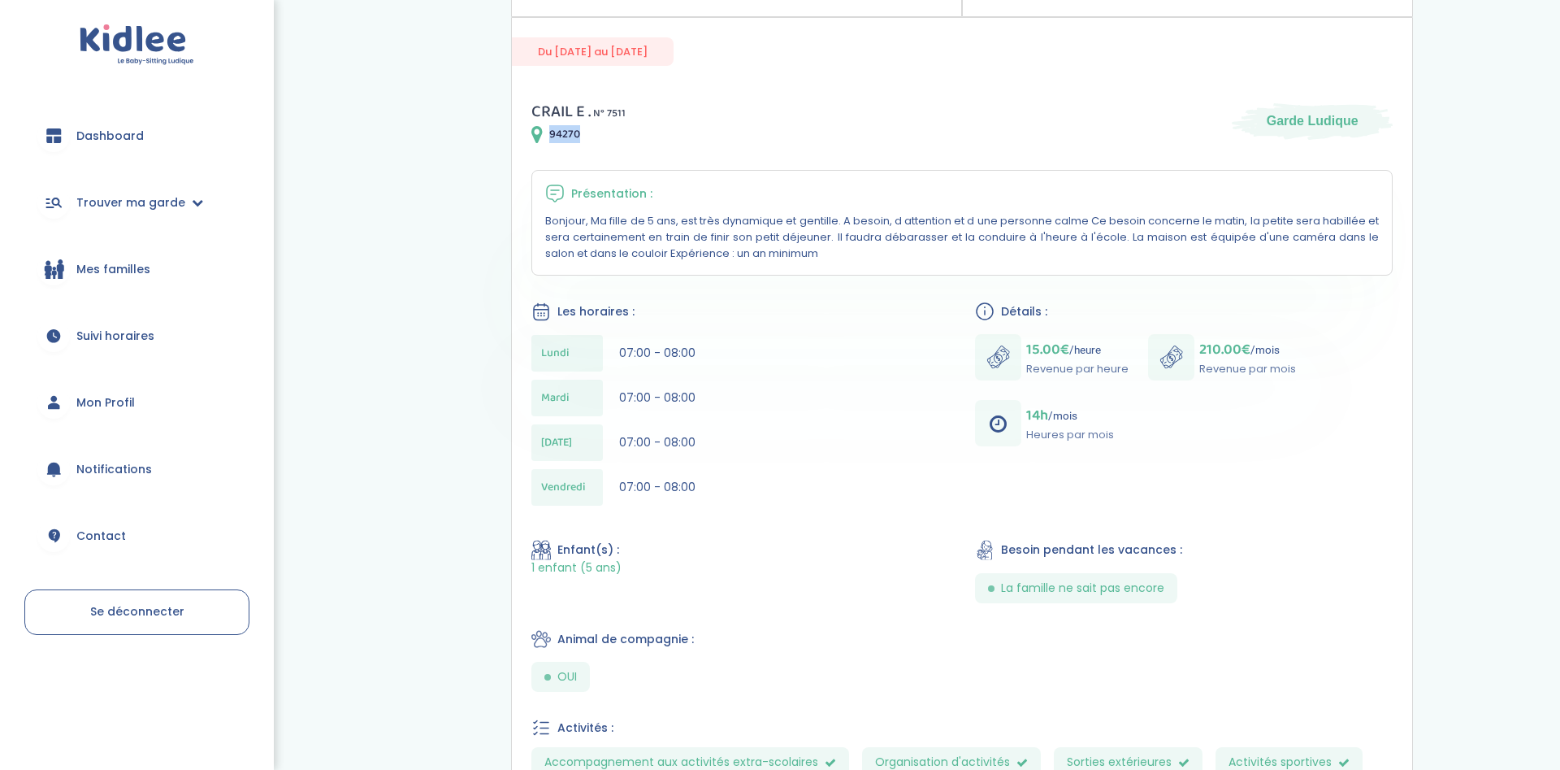
drag, startPoint x: 550, startPoint y: 128, endPoint x: 594, endPoint y: 129, distance: 43.9
click at [593, 129] on div "94270" at bounding box center [578, 134] width 94 height 20
copy span "94270"
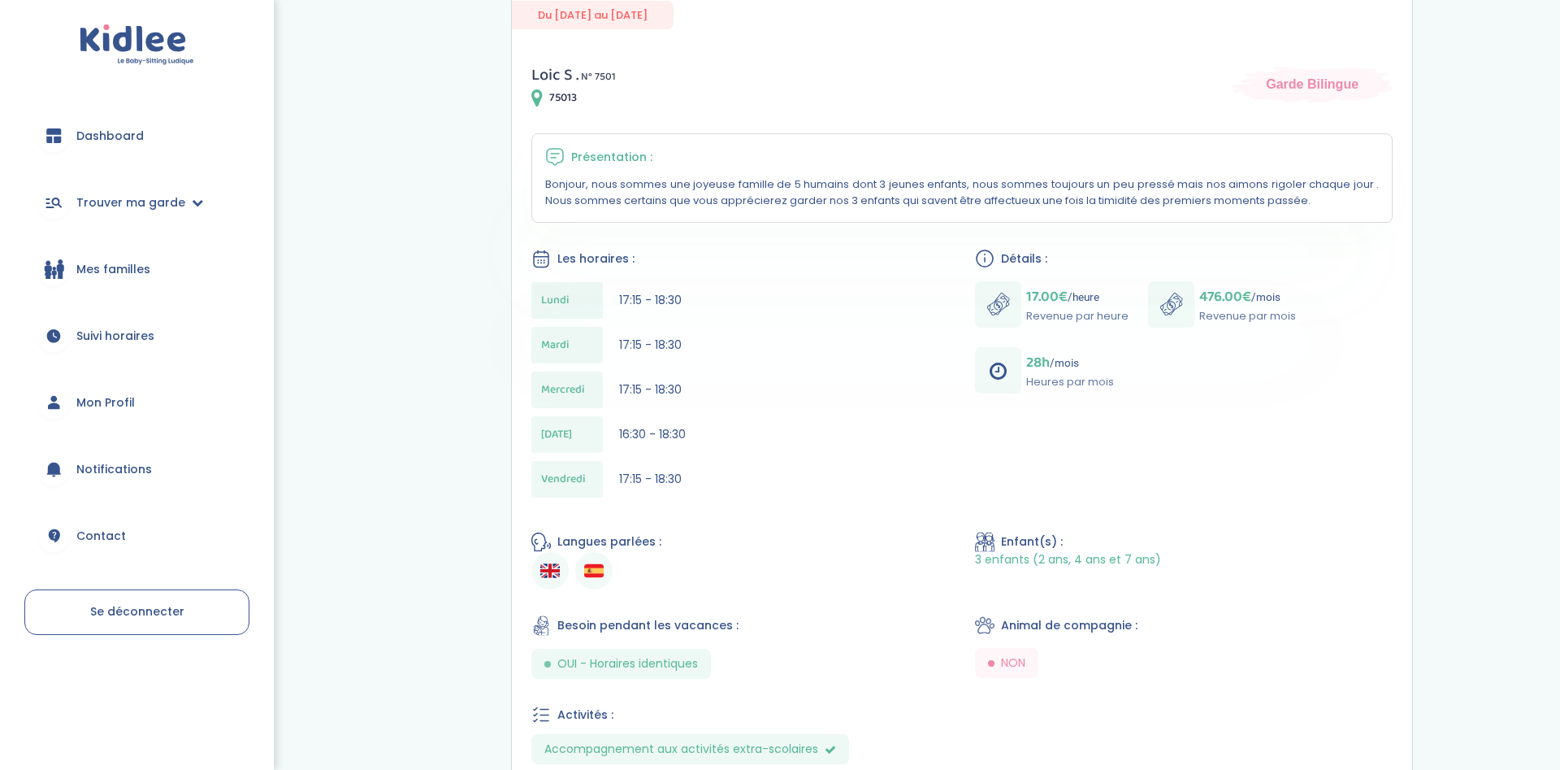
scroll to position [414, 0]
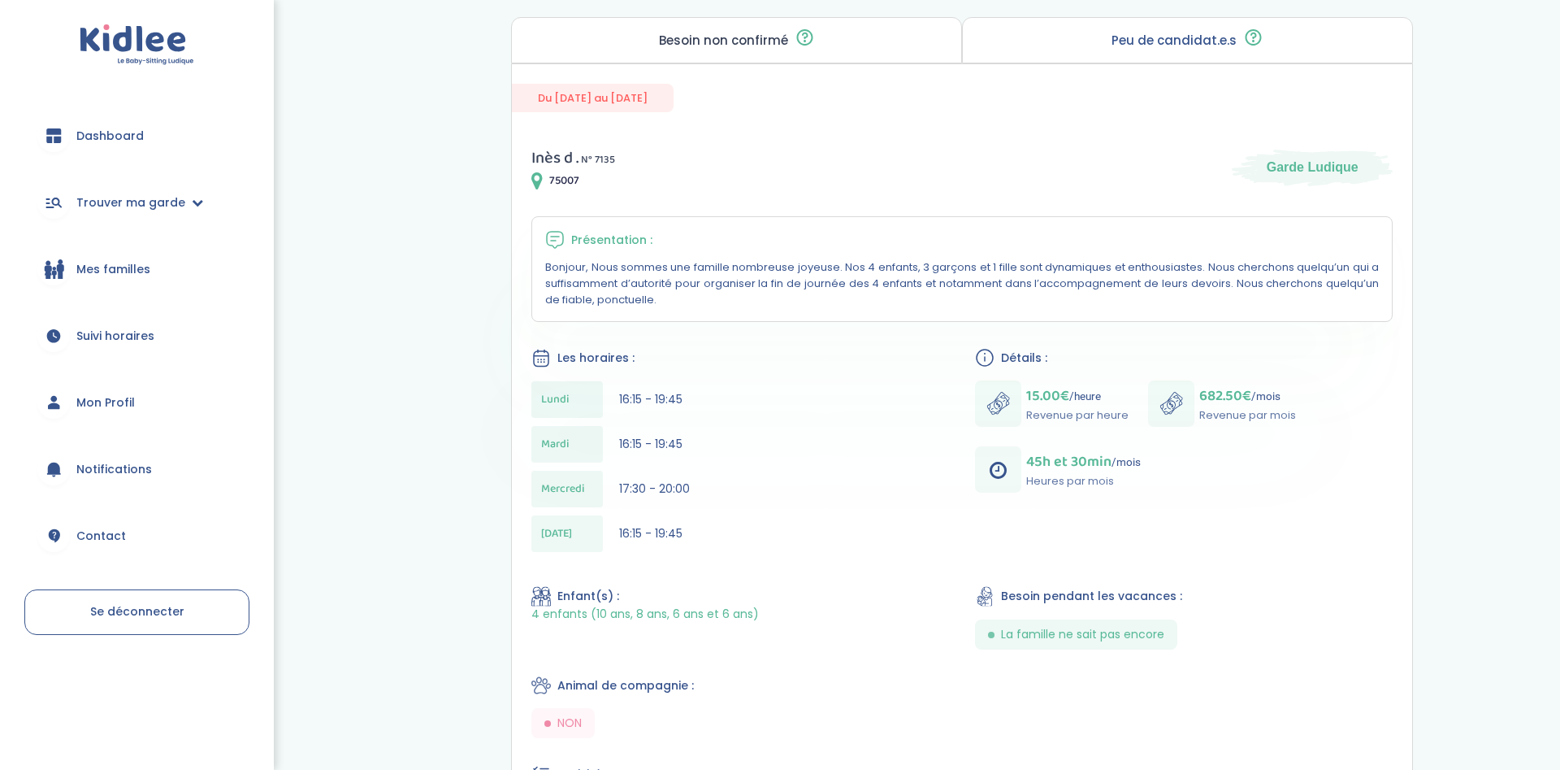
scroll to position [249, 0]
